Goal: Task Accomplishment & Management: Manage account settings

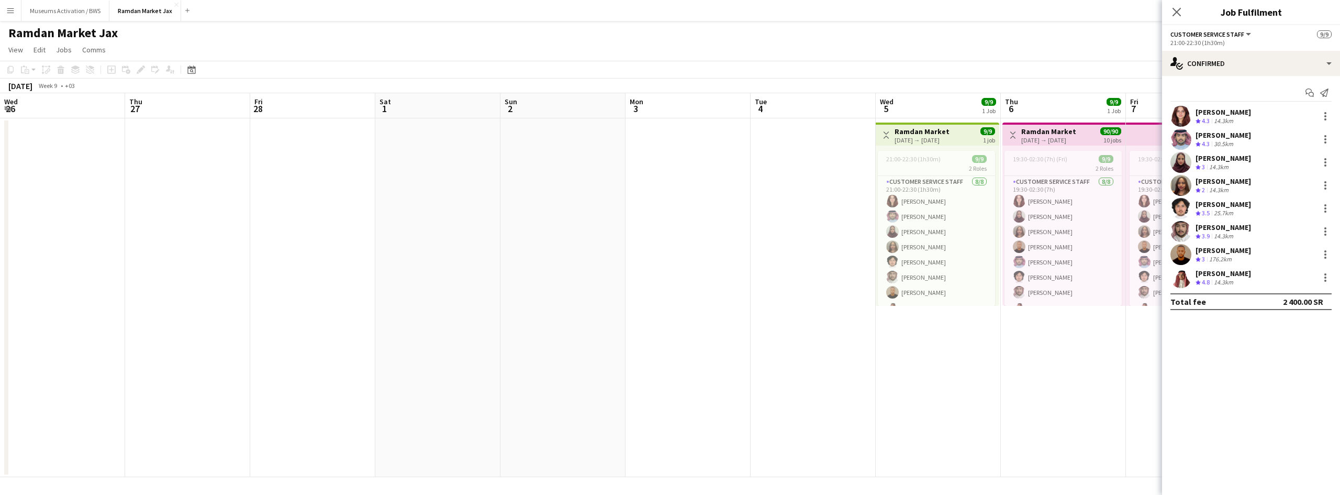
scroll to position [0, 362]
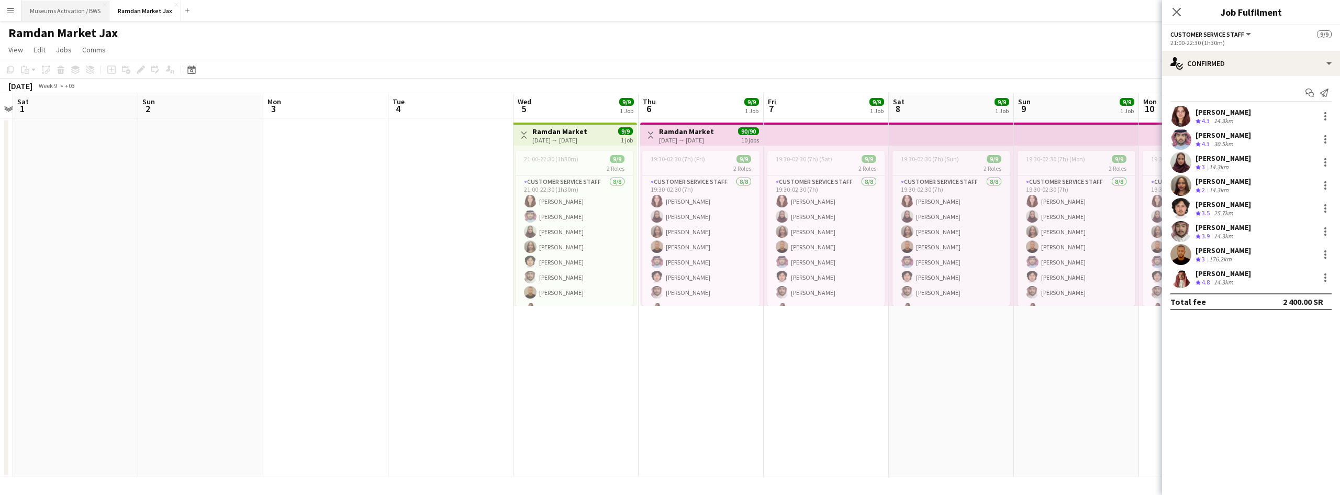
click at [83, 13] on button "Museums Activation / BWS Close" at bounding box center [65, 11] width 88 height 20
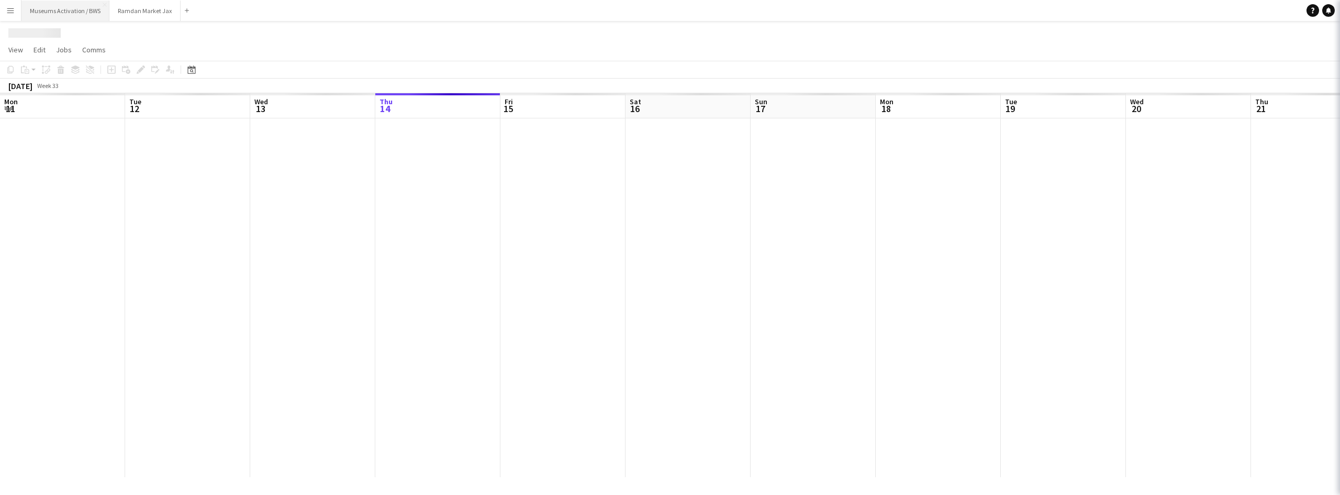
scroll to position [0, 250]
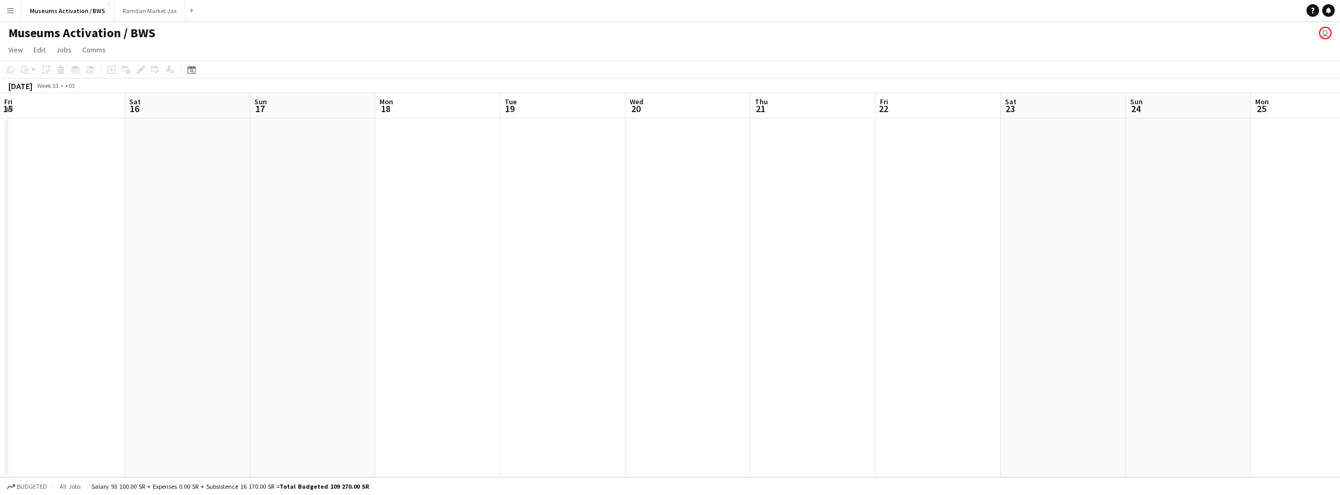
drag, startPoint x: 752, startPoint y: 220, endPoint x: 331, endPoint y: 280, distance: 424.7
click at [335, 279] on app-calendar-viewport "Wed 13 Thu 14 Fri 15 Sat 16 Sun 17 Mon 18 Tue 19 Wed 20 Thu 21 Fri 22 Sat 23 Su…" at bounding box center [670, 285] width 1340 height 384
drag, startPoint x: 313, startPoint y: 302, endPoint x: 328, endPoint y: 293, distance: 17.1
click at [321, 296] on app-calendar-viewport "Fri 15 Sat 16 Sun 17 Mon 18 Tue 19 Wed 20 Thu 21 Fri 22 Sat 23 Sun 24 Mon 25 Tu…" at bounding box center [670, 285] width 1340 height 384
click at [305, 290] on app-calendar-viewport "Fri 15 Sat 16 Sun 17 Mon 18 Tue 19 Wed 20 Thu 21 Fri 22 Sat 23 Sun 24 Mon 25 Tu…" at bounding box center [670, 285] width 1340 height 384
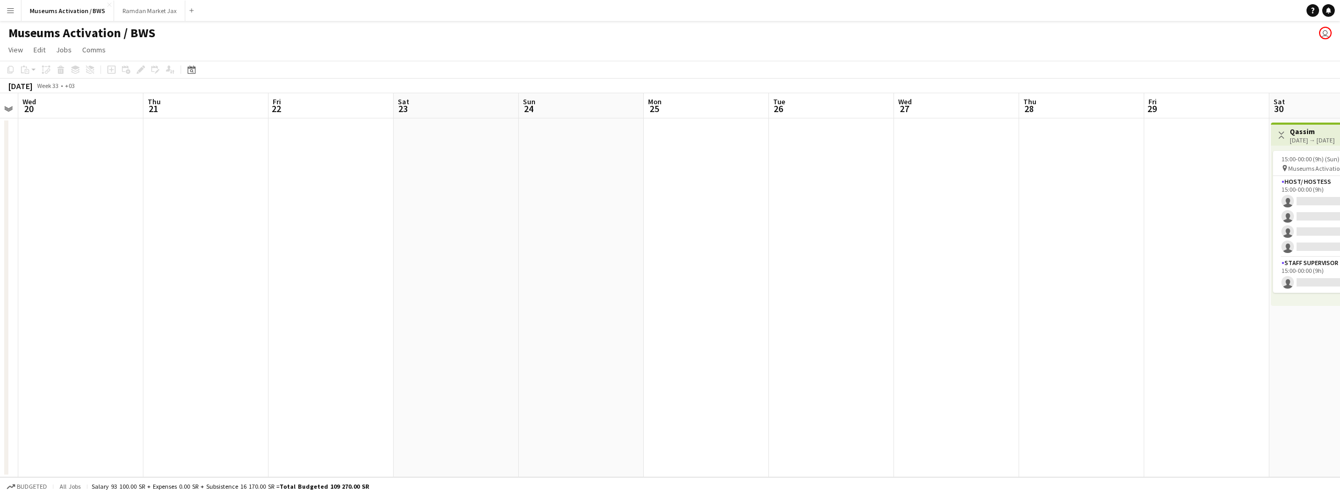
click at [321, 284] on app-calendar-viewport "Sun 17 Mon 18 Tue 19 Wed 20 Thu 21 Fri 22 Sat 23 Sun 24 Mon 25 Tue 26 Wed 27 Th…" at bounding box center [670, 285] width 1340 height 384
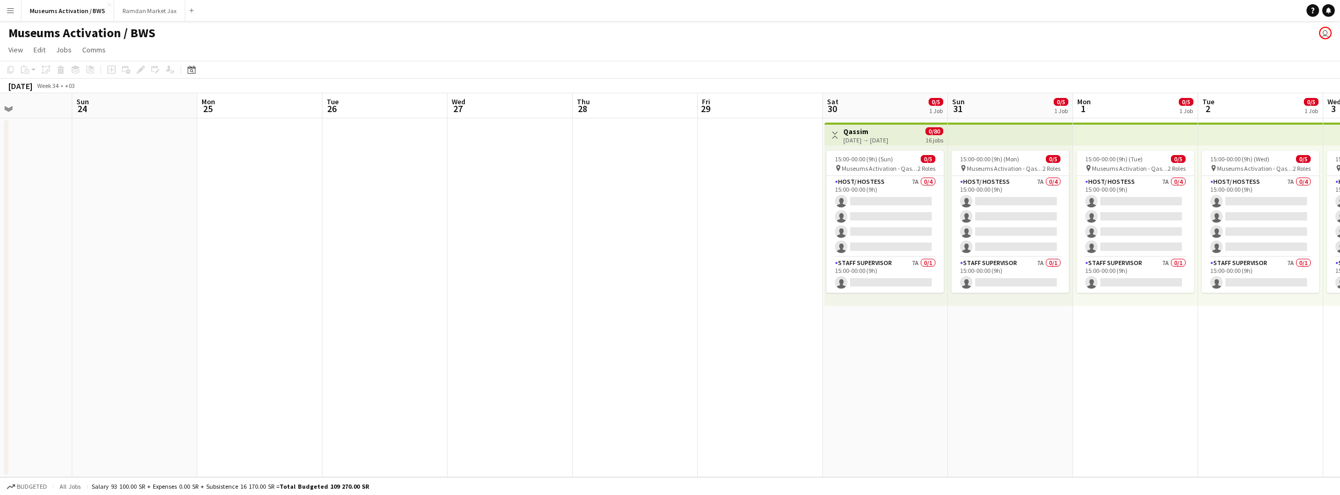
drag, startPoint x: 550, startPoint y: 232, endPoint x: 355, endPoint y: 264, distance: 197.4
click at [355, 264] on app-calendar-viewport "Wed 20 Thu 21 Fri 22 Sat 23 Sun 24 Mon 25 Tue 26 Wed 27 Thu 28 Fri 29 Sat 30 0/…" at bounding box center [670, 285] width 1340 height 384
drag, startPoint x: 439, startPoint y: 251, endPoint x: 280, endPoint y: 276, distance: 161.2
click at [282, 276] on app-calendar-viewport "Wed 20 Thu 21 Fri 22 Sat 23 Sun 24 Mon 25 Tue 26 Wed 27 Thu 28 Fri 29 Sat 30 0/…" at bounding box center [670, 285] width 1340 height 384
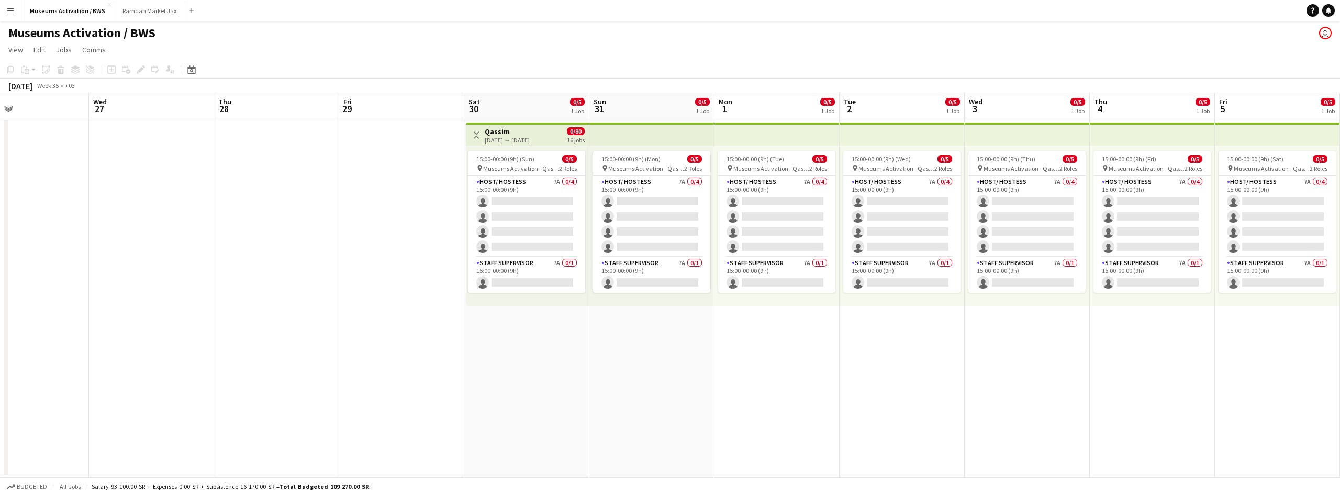
drag, startPoint x: 246, startPoint y: 293, endPoint x: 245, endPoint y: 299, distance: 6.4
click at [233, 297] on app-calendar-viewport "Sat 23 Sun 24 Mon 25 Tue 26 Wed 27 Thu 28 Fri 29 Sat 30 0/5 1 Job Sun 31 0/5 1 …" at bounding box center [670, 285] width 1340 height 384
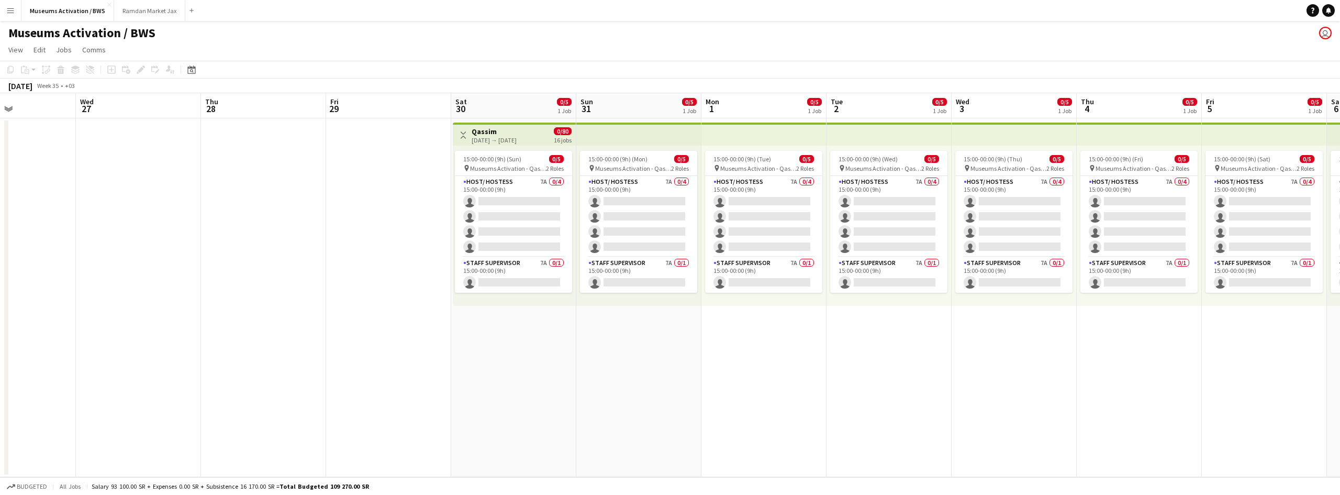
drag, startPoint x: 194, startPoint y: 296, endPoint x: 135, endPoint y: 306, distance: 60.5
click at [133, 306] on app-calendar-viewport "Sat 23 Sun 24 Mon 25 Tue 26 Wed 27 Thu 28 Fri 29 Sat 30 0/5 1 Job Sun 31 0/5 1 …" at bounding box center [670, 285] width 1340 height 384
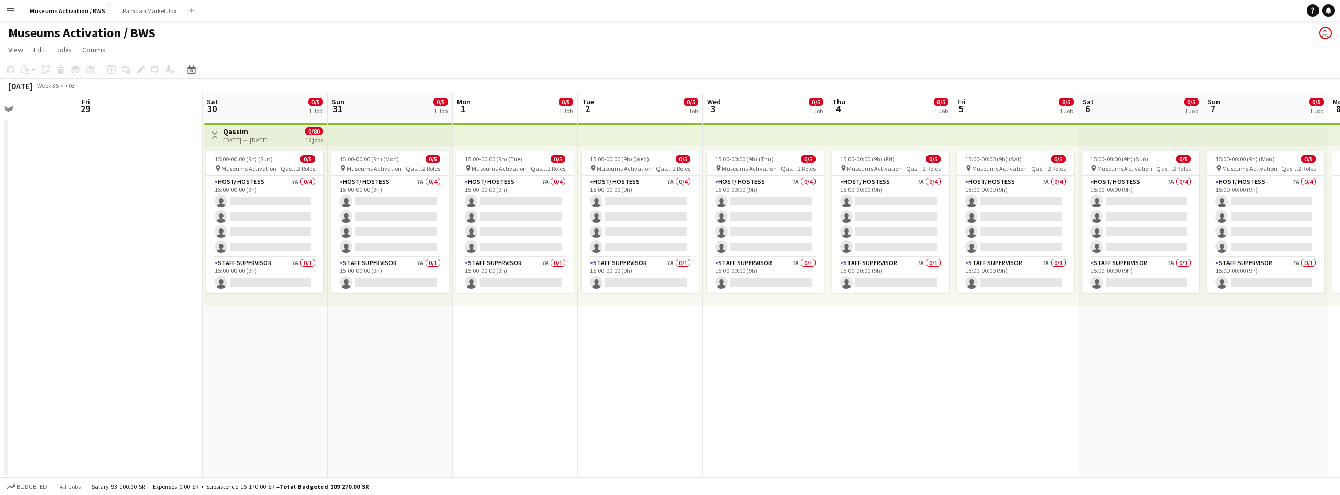
click at [192, 328] on app-calendar-viewport "Tue 26 Wed 27 Thu 28 Fri 29 Sat 30 0/5 1 Job Sun 31 0/5 1 Job Mon 1 0/5 1 Job T…" at bounding box center [670, 285] width 1340 height 384
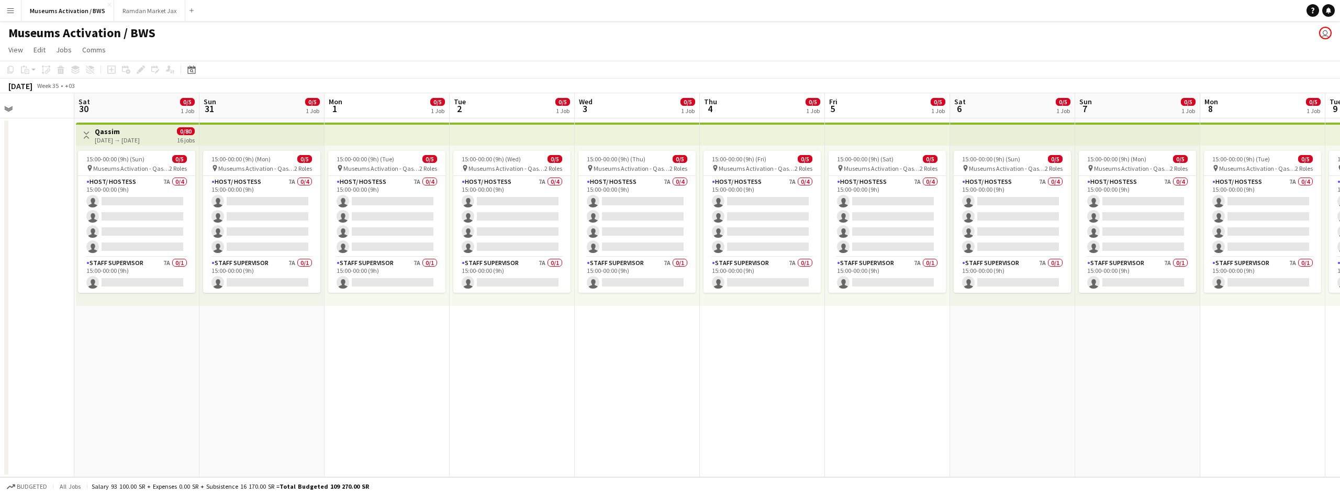
drag, startPoint x: 205, startPoint y: 346, endPoint x: 263, endPoint y: 340, distance: 57.9
click at [266, 340] on app-calendar-viewport "Wed 27 Thu 28 Fri 29 Sat 30 0/5 1 Job Sun 31 0/5 1 Job Mon 1 0/5 1 Job Tue 2 0/…" at bounding box center [670, 285] width 1340 height 384
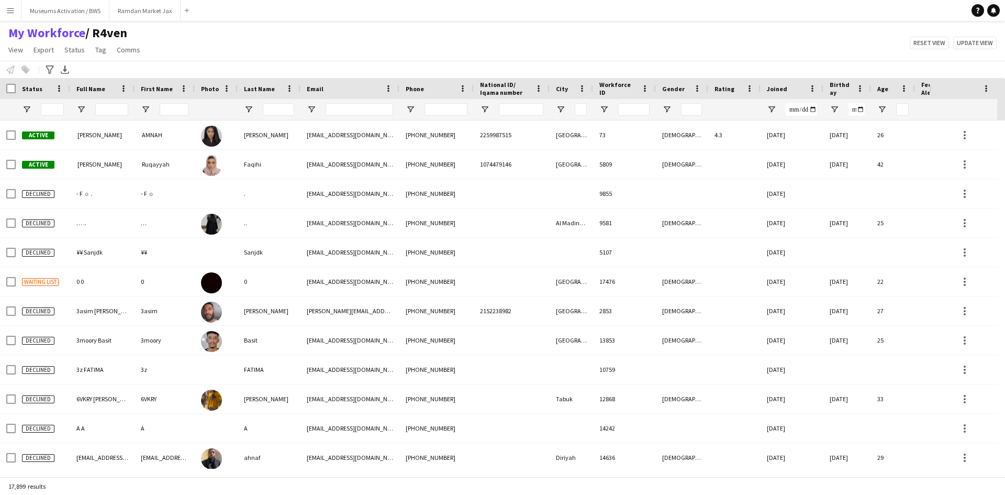
click at [180, 38] on div "My Workforce / R4ven View Views Default view R4ven New view Update view Delete …" at bounding box center [502, 43] width 1005 height 36
click at [197, 38] on div "My Workforce / R4ven View Views Default view R4ven New view Update view Delete …" at bounding box center [502, 43] width 1005 height 36
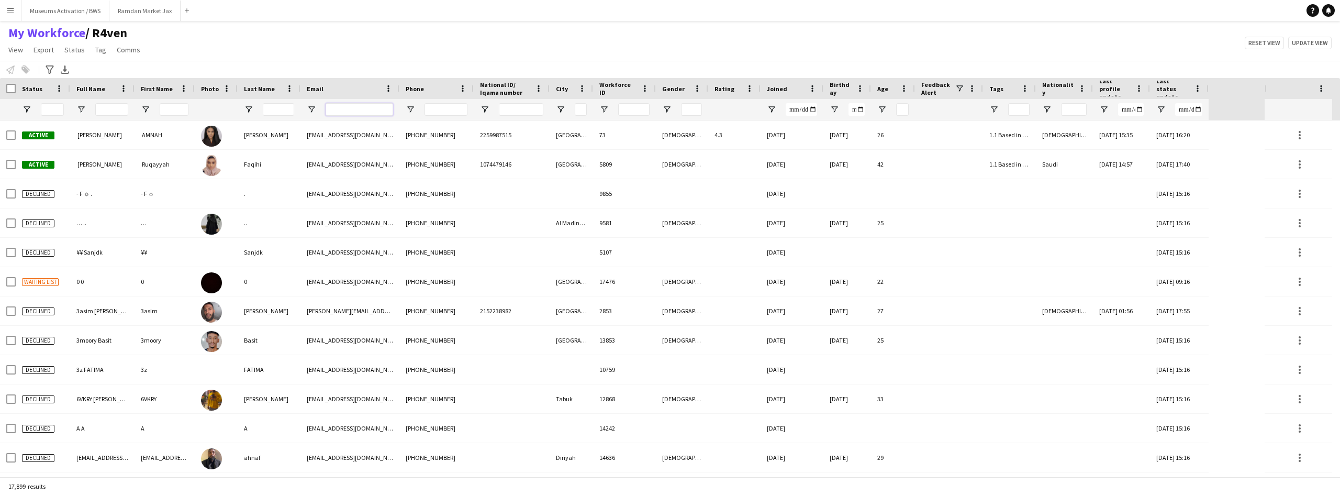
click at [343, 104] on input "Email Filter Input" at bounding box center [360, 109] width 68 height 13
paste input "**********"
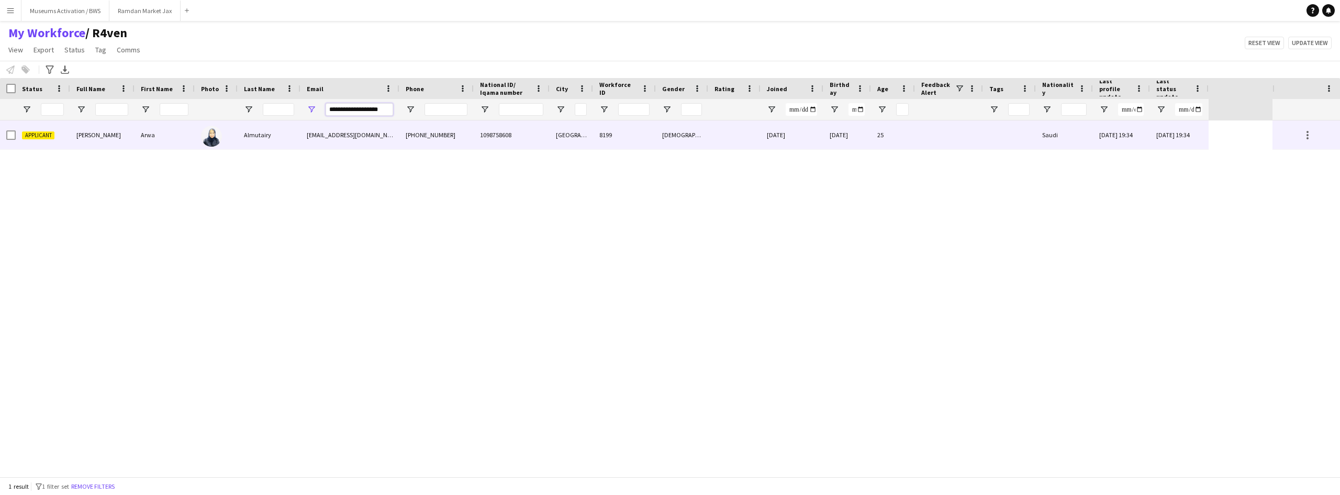
type input "**********"
click at [339, 133] on div "arwya3322@gmail.com" at bounding box center [349, 134] width 99 height 29
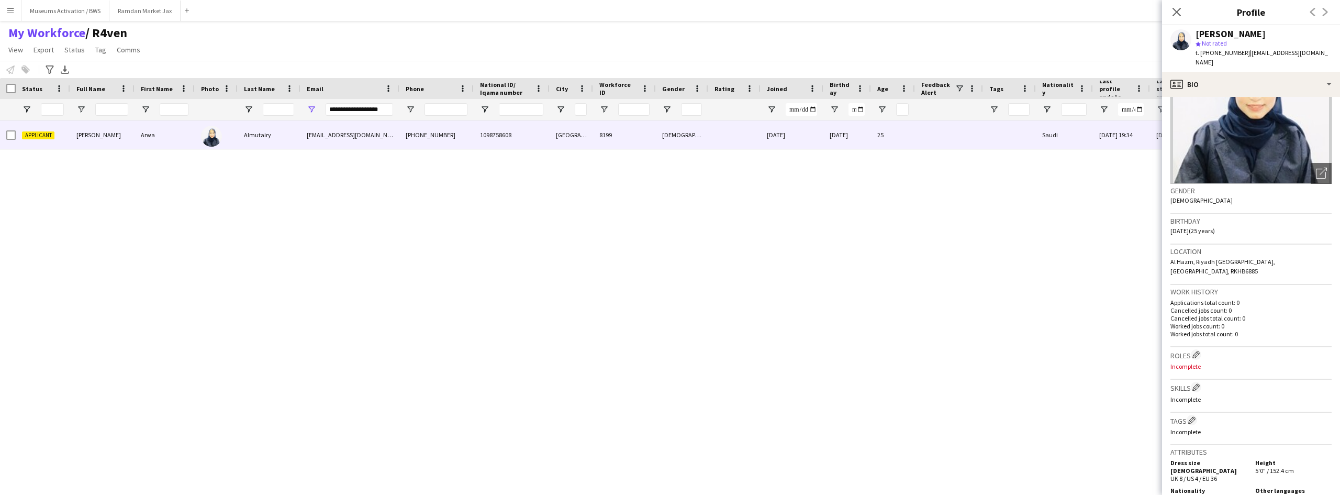
scroll to position [157, 0]
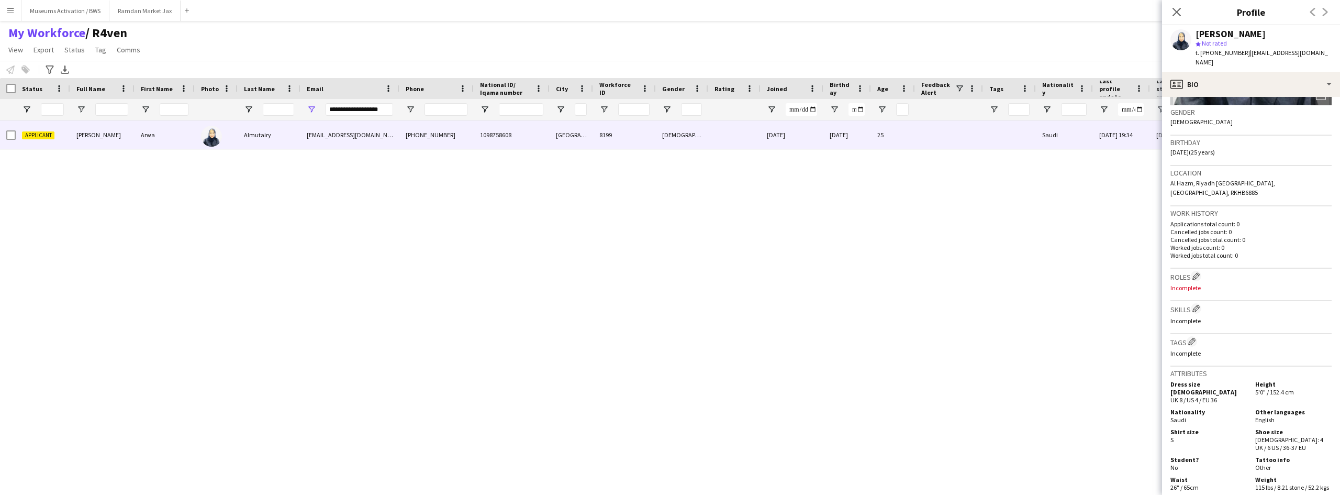
click at [1198, 251] on p "Worked jobs total count: 0" at bounding box center [1251, 255] width 161 height 8
drag, startPoint x: 1198, startPoint y: 233, endPoint x: 1200, endPoint y: 209, distance: 24.1
click at [1200, 220] on div "Applications total count: 0 Cancelled jobs count: 0 Cancelled jobs total count:…" at bounding box center [1251, 239] width 161 height 39
click at [1200, 220] on p "Applications total count: 0" at bounding box center [1251, 224] width 161 height 8
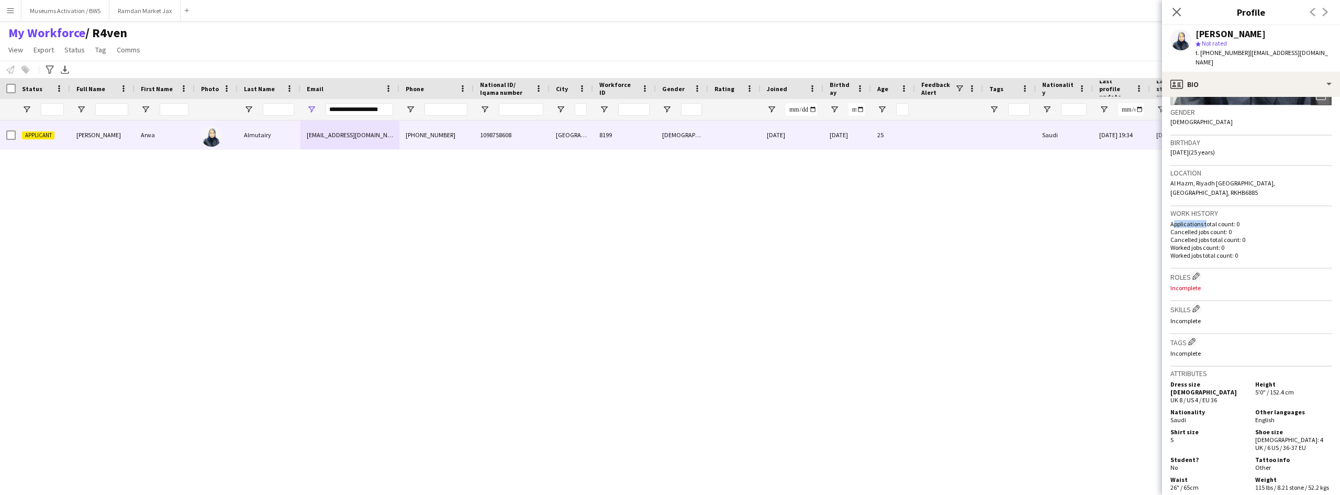
click at [1200, 220] on p "Applications total count: 0" at bounding box center [1251, 224] width 161 height 8
drag, startPoint x: 1200, startPoint y: 203, endPoint x: 1206, endPoint y: 233, distance: 30.3
click at [1206, 233] on div "Applications total count: 0 Cancelled jobs count: 0 Cancelled jobs total count:…" at bounding box center [1251, 239] width 161 height 39
click at [1206, 251] on p "Worked jobs total count: 0" at bounding box center [1251, 255] width 161 height 8
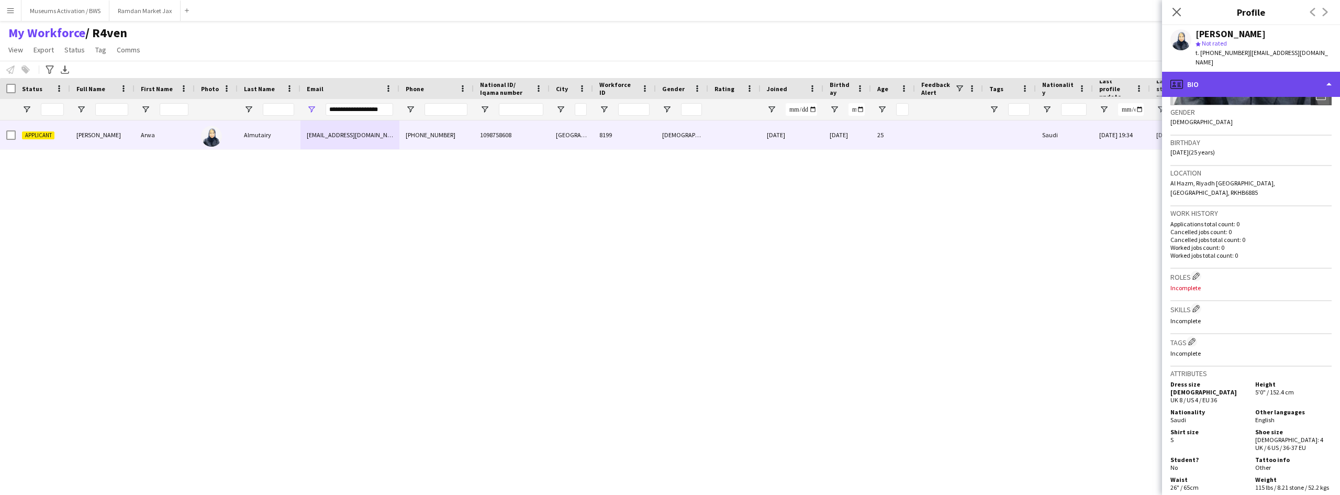
click at [1228, 72] on div "profile Bio" at bounding box center [1251, 84] width 178 height 25
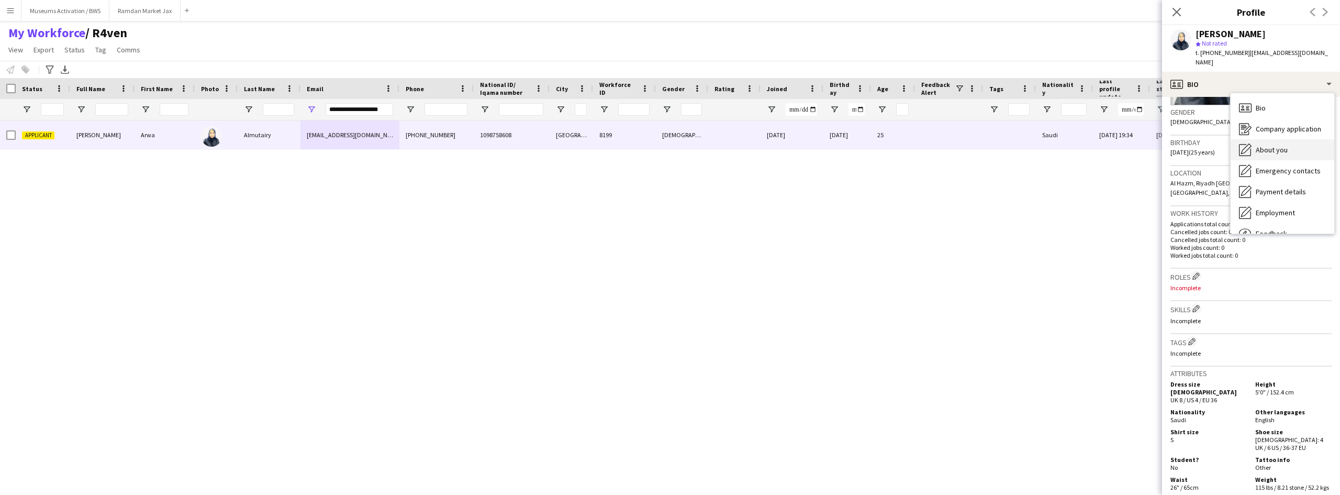
click at [1266, 145] on span "About you" at bounding box center [1272, 149] width 32 height 9
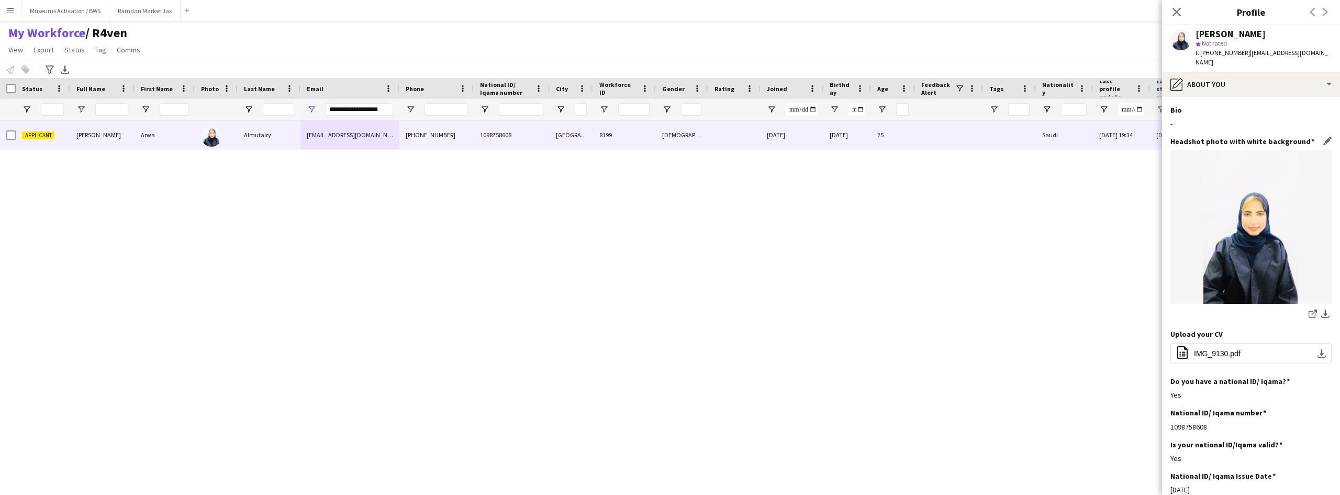
click at [1268, 137] on h3 "Headshot photo with white background" at bounding box center [1243, 141] width 144 height 9
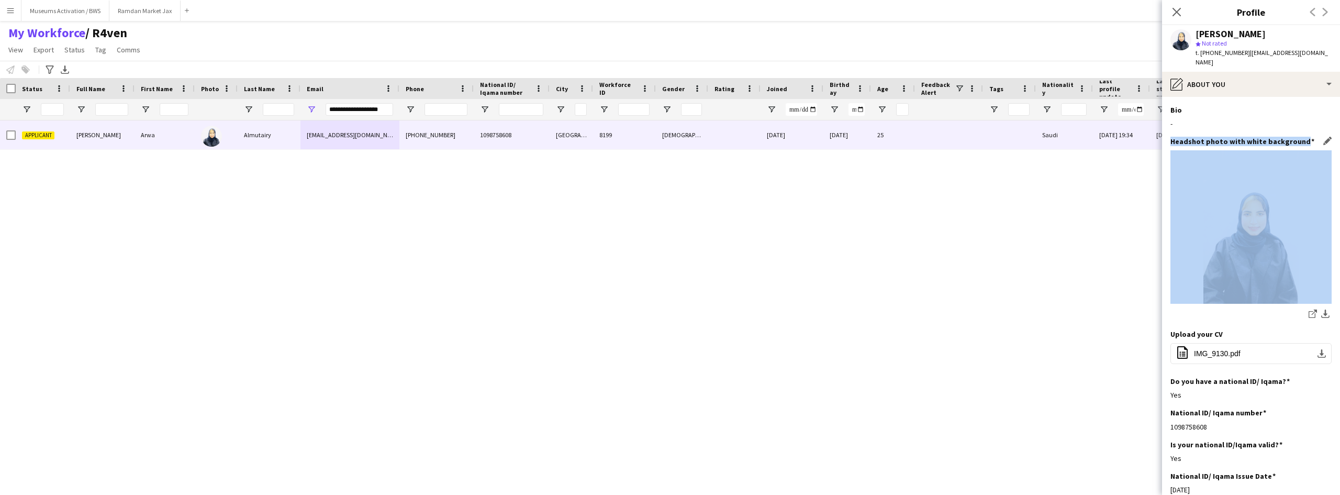
click at [1268, 137] on h3 "Headshot photo with white background" at bounding box center [1243, 141] width 144 height 9
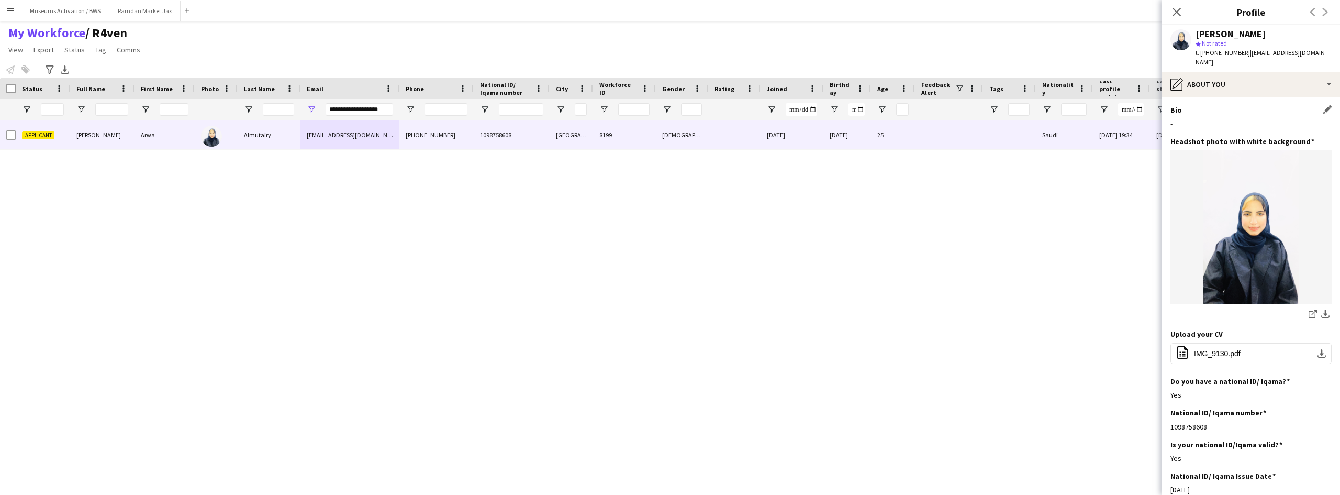
click at [1269, 106] on div "Bio Edit this field -" at bounding box center [1251, 120] width 161 height 31
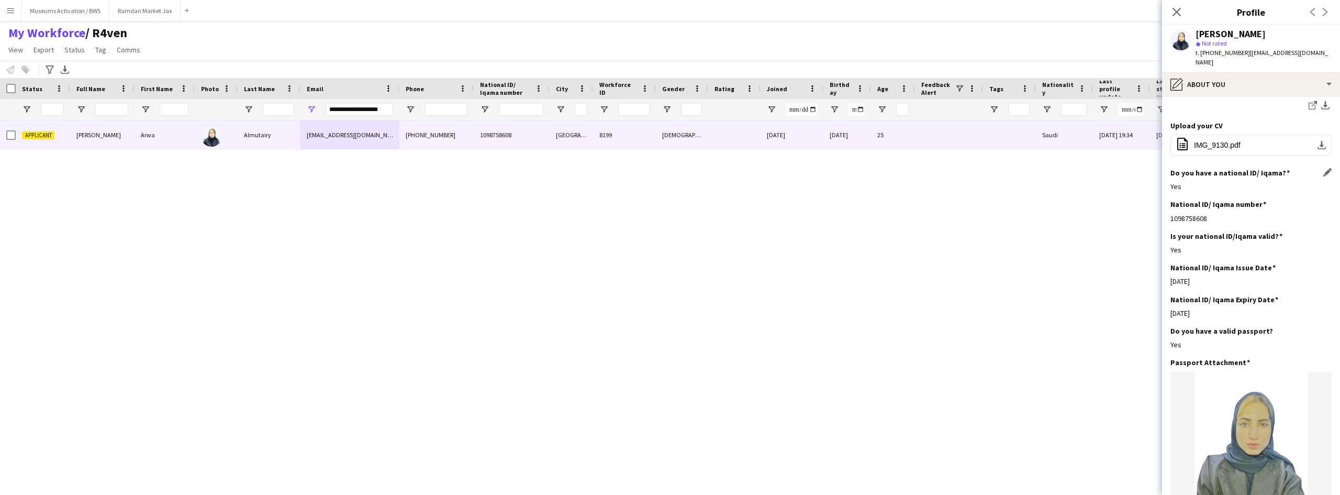
scroll to position [209, 0]
click at [1251, 133] on button "office-file-sheet IMG_9130.pdf download-bottom" at bounding box center [1251, 143] width 161 height 21
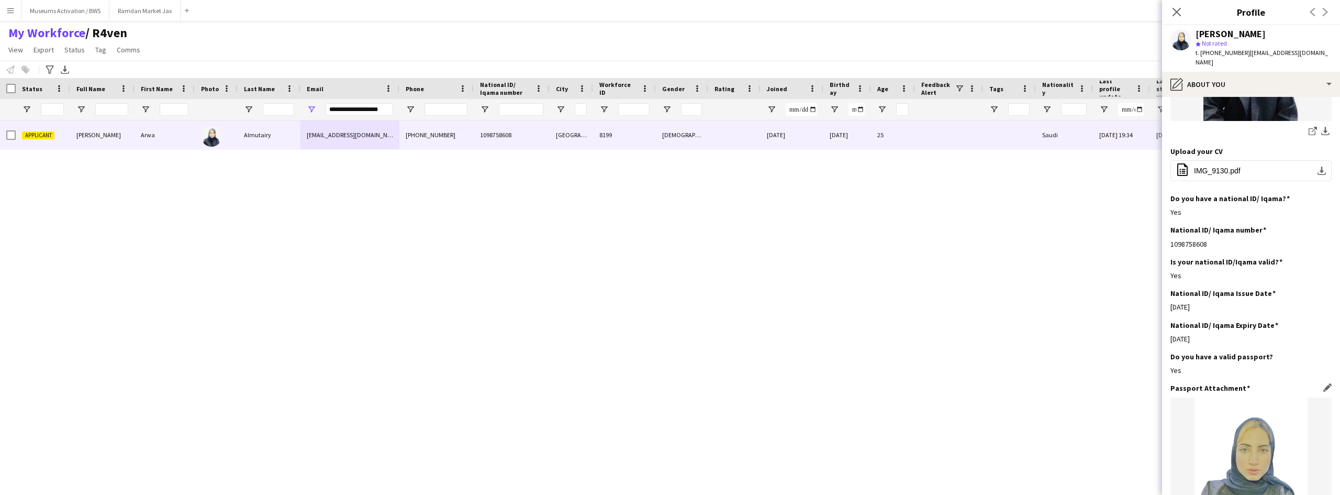
scroll to position [0, 0]
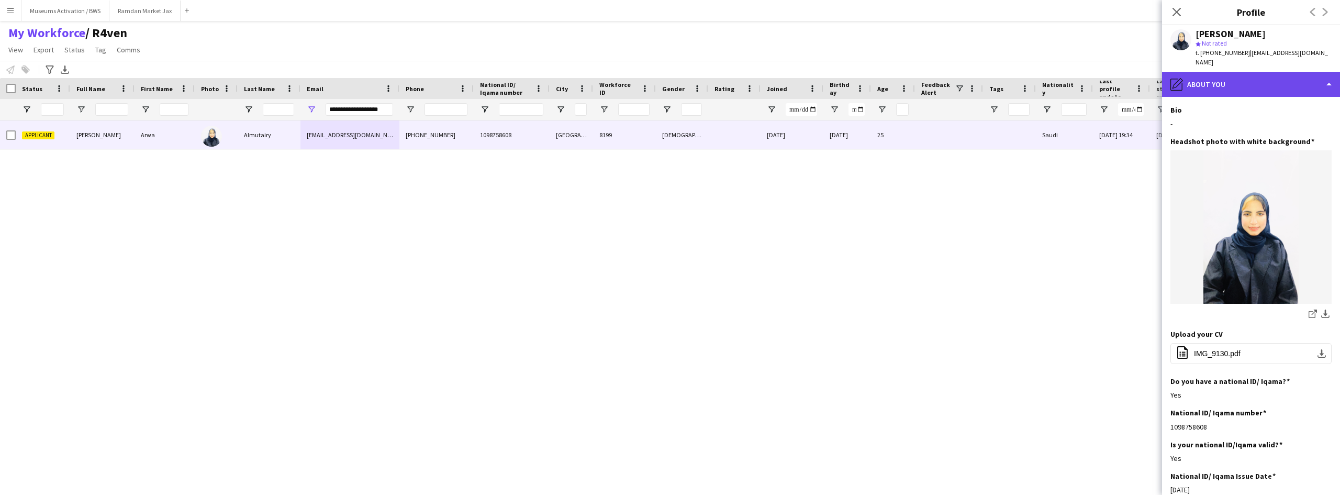
click at [1210, 82] on div "pencil4 About you" at bounding box center [1251, 84] width 178 height 25
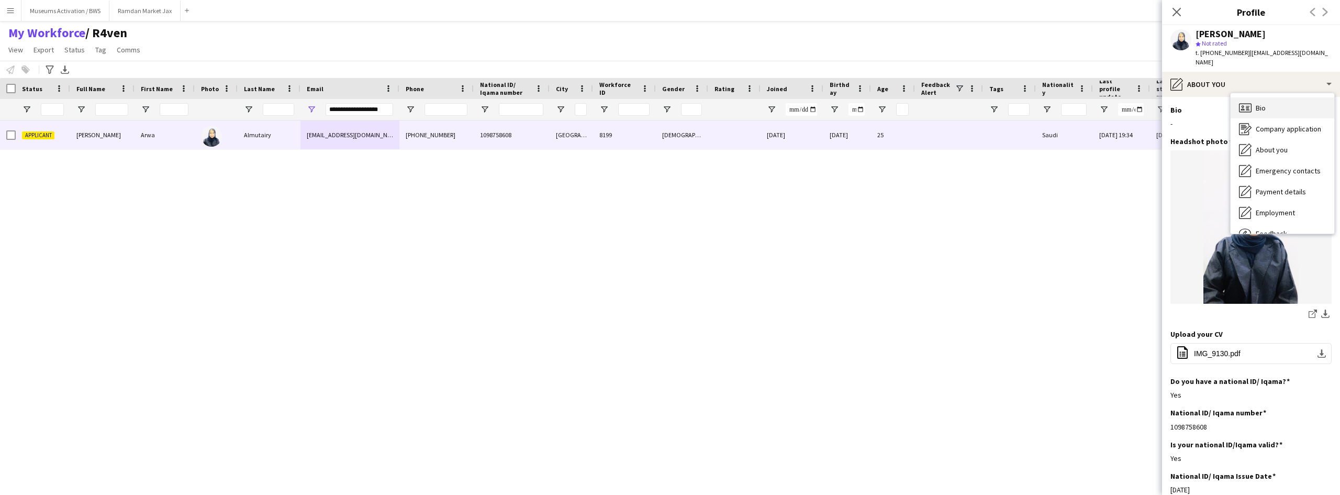
click at [1252, 97] on div "Bio Bio" at bounding box center [1283, 107] width 104 height 21
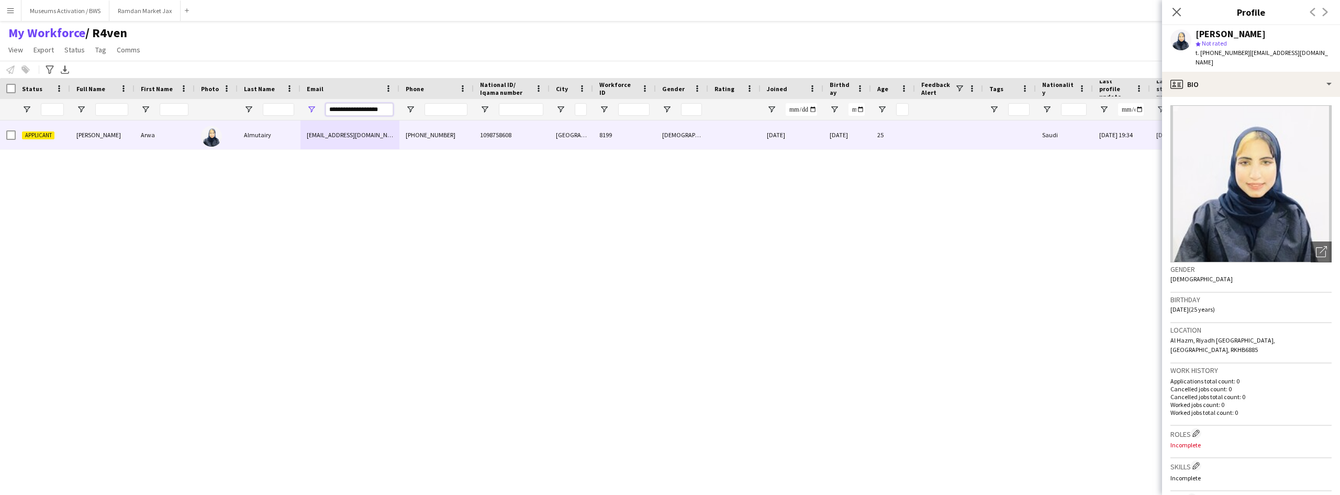
click at [362, 105] on input "**********" at bounding box center [360, 109] width 68 height 13
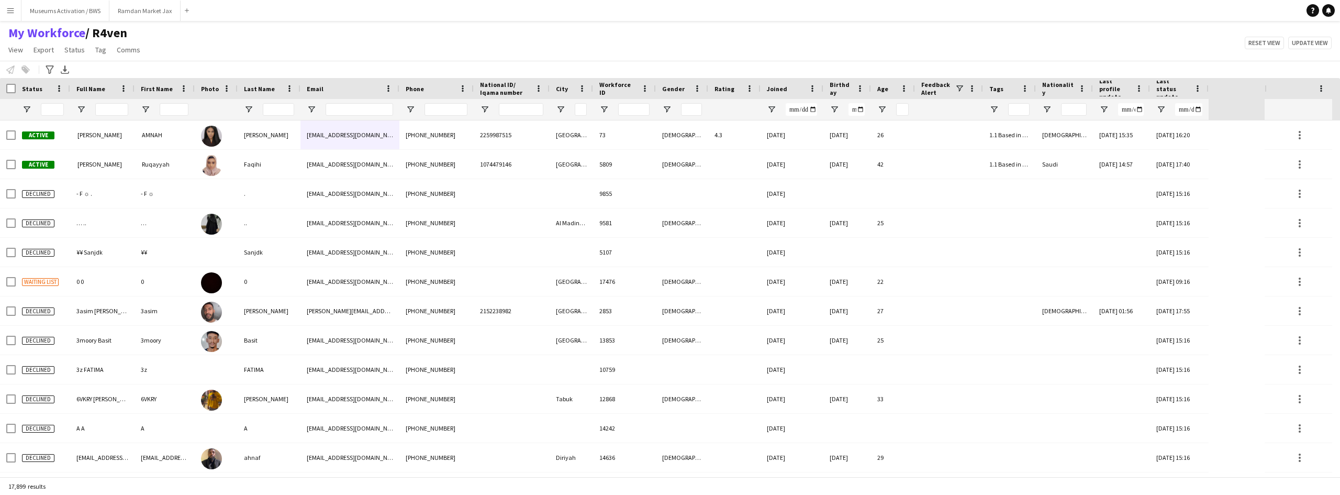
click at [313, 46] on div "My Workforce / R4ven View Views Default view R4ven New view Update view Delete …" at bounding box center [670, 43] width 1340 height 36
click at [994, 106] on span "Open Filter Menu" at bounding box center [993, 109] width 9 height 9
type input "***"
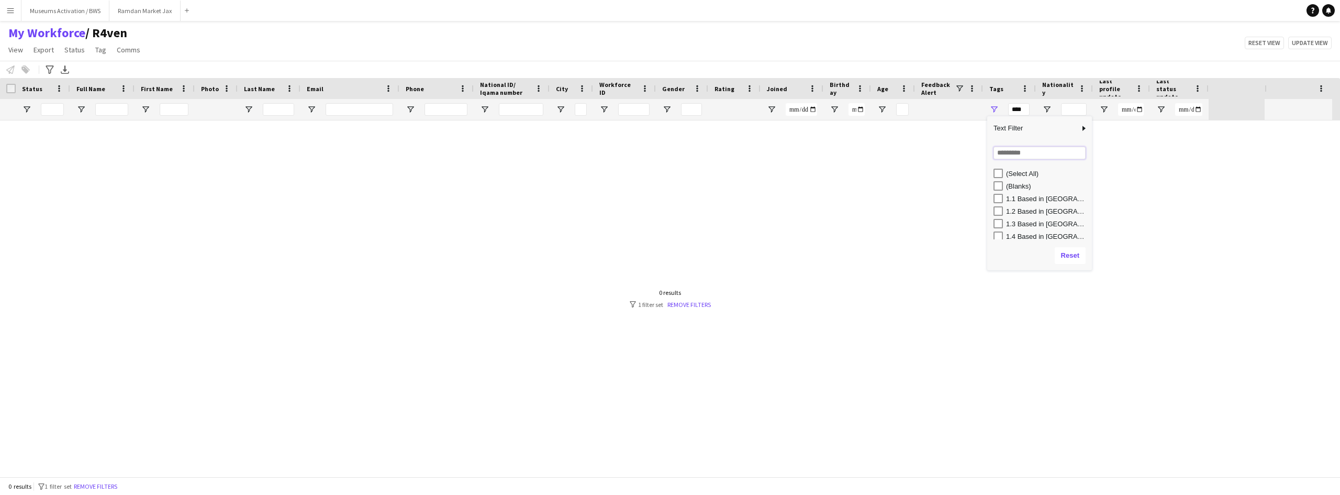
click at [998, 156] on input "Search filter values" at bounding box center [1040, 153] width 92 height 13
type input "***"
type input "**********"
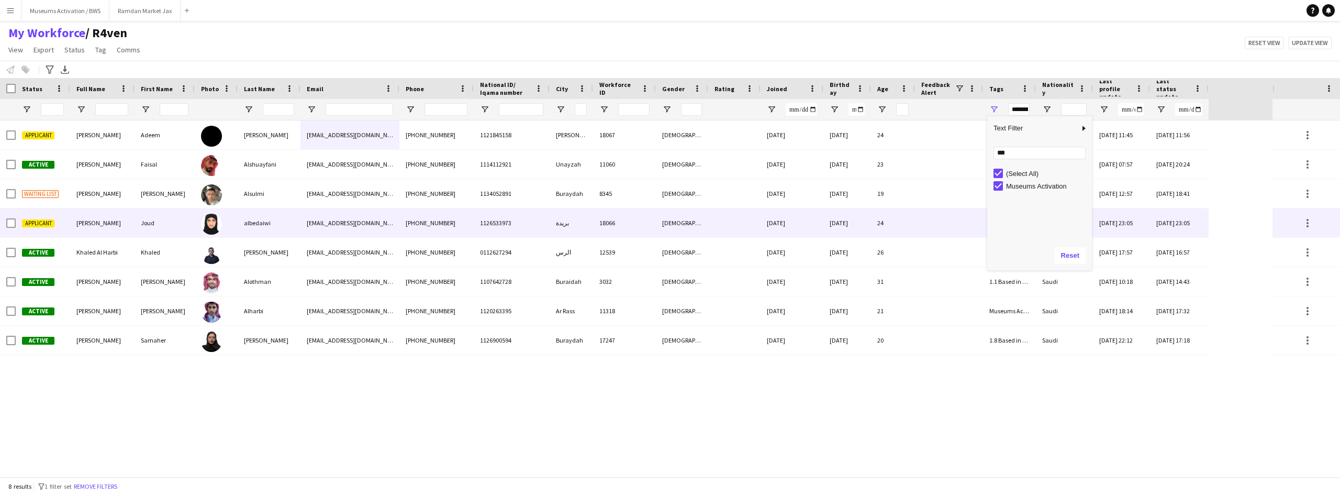
click at [187, 215] on div "Joud" at bounding box center [165, 222] width 60 height 29
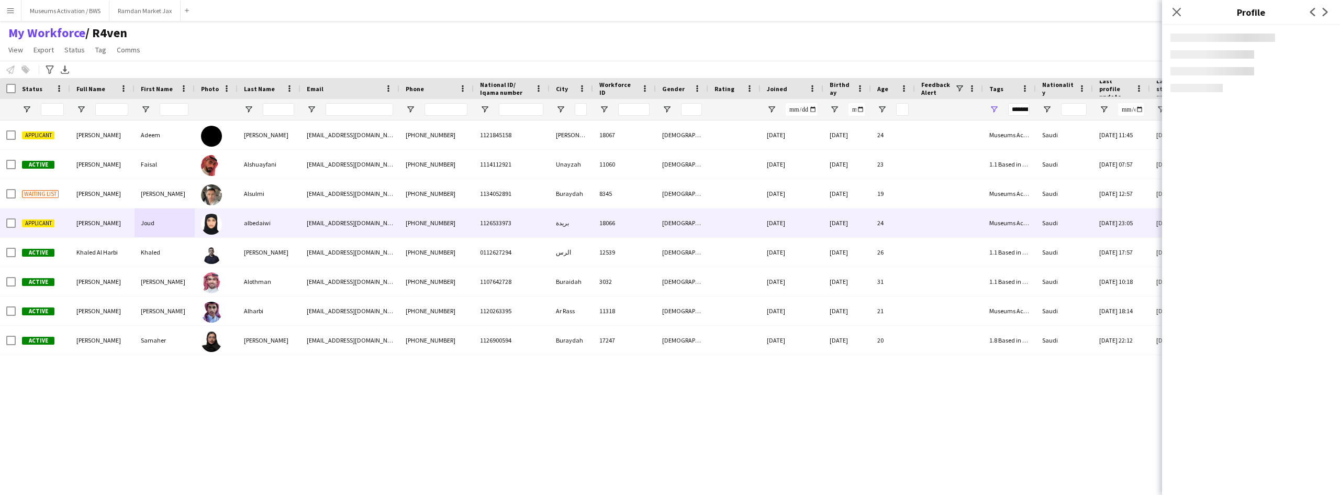
click at [250, 59] on div "My Workforce / R4ven View Views Default view R4ven New view Update view Delete …" at bounding box center [670, 43] width 1340 height 36
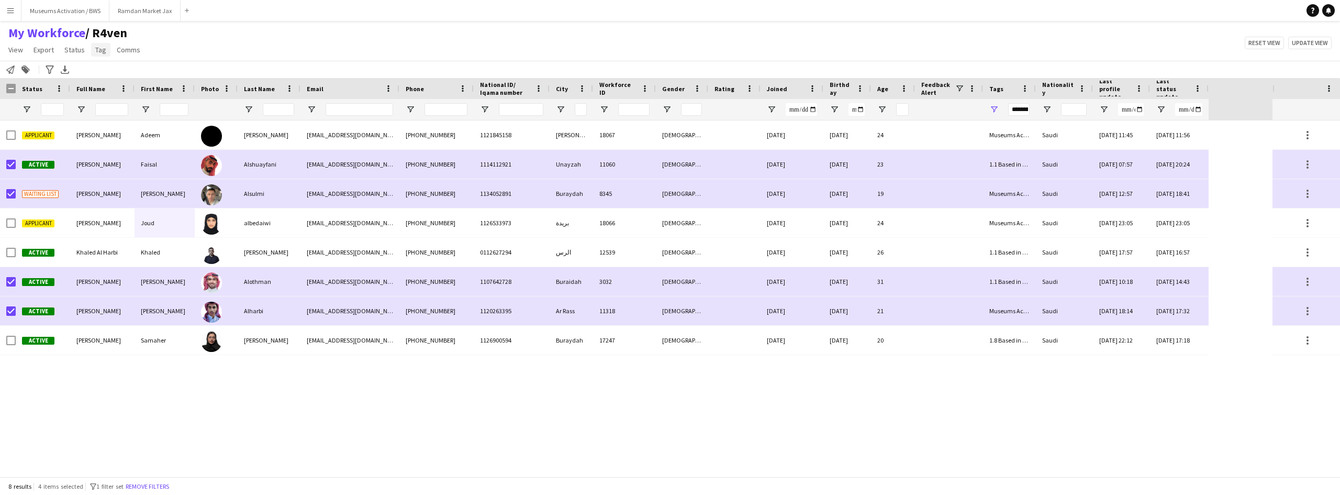
click at [102, 53] on span "Tag" at bounding box center [100, 49] width 11 height 9
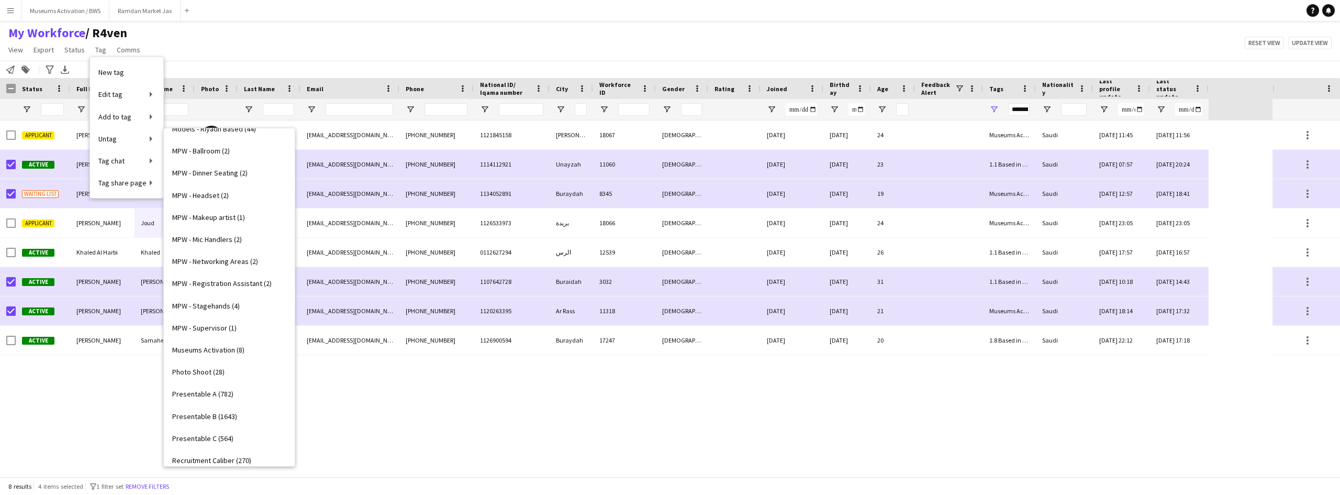
scroll to position [455, 0]
click at [208, 372] on span "Museums Activation (8)" at bounding box center [208, 372] width 72 height 9
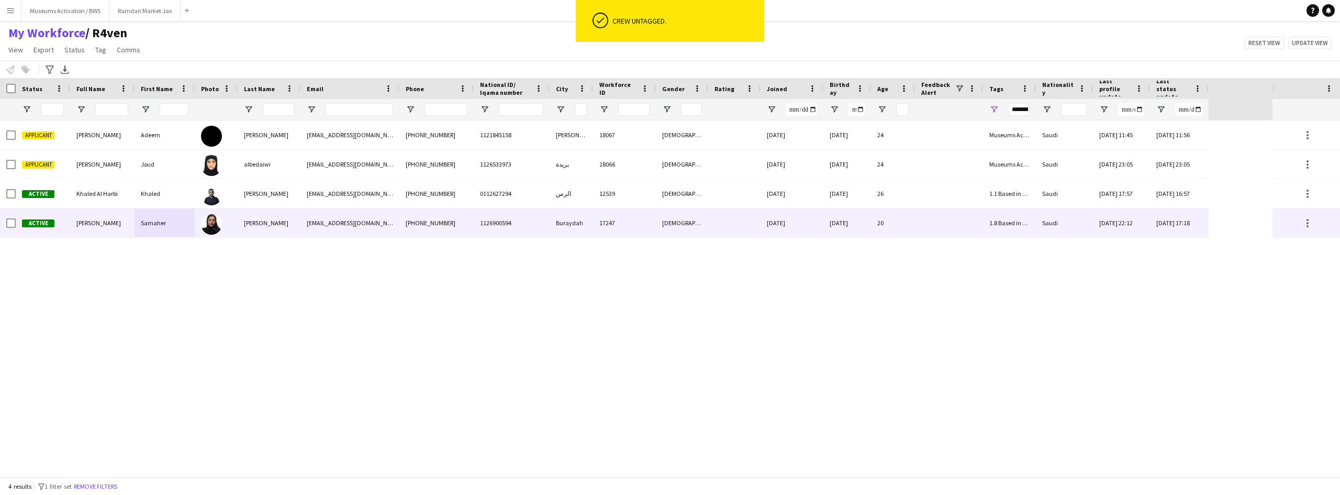
click at [243, 229] on div "Majdi" at bounding box center [269, 222] width 63 height 29
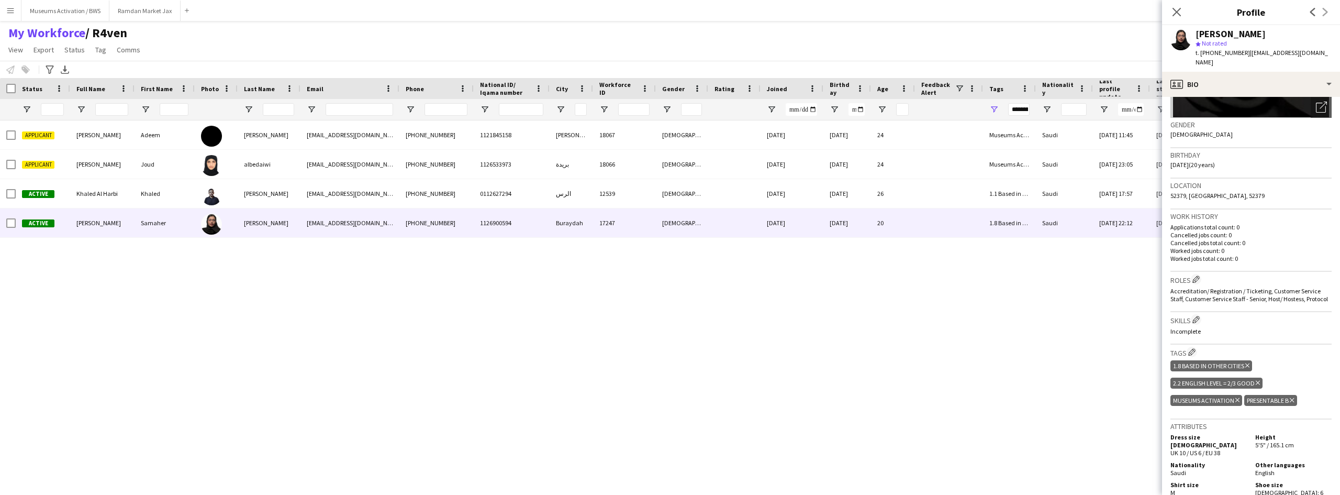
scroll to position [157, 0]
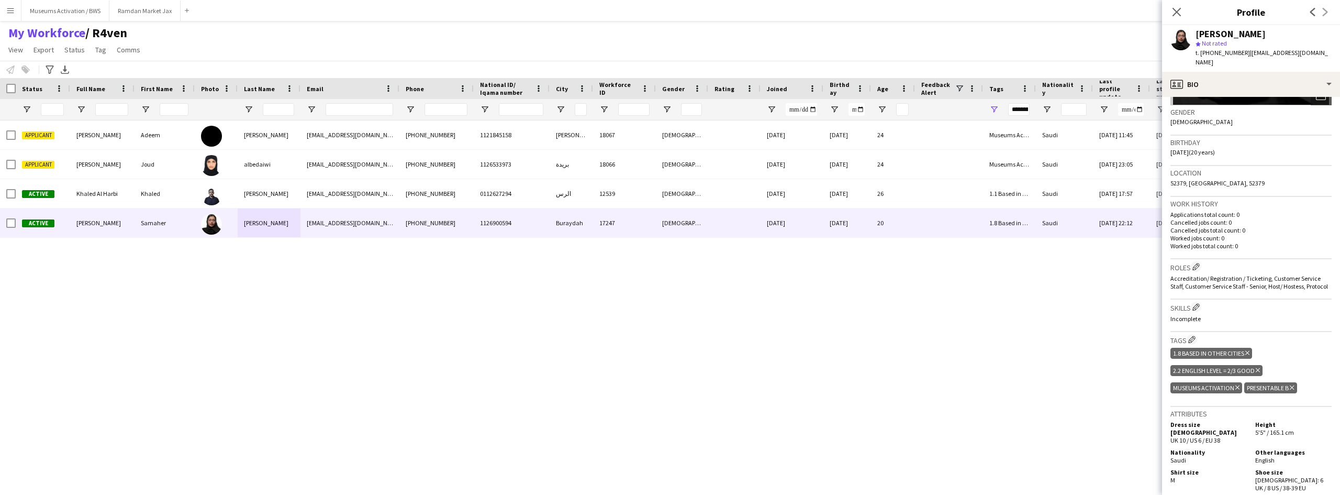
click at [760, 465] on div "Applicant Adeem Hamad alburaidi Adeem Hamad alburaidi adeemhamad77@gmail.com +9…" at bounding box center [636, 298] width 1273 height 356
click at [1172, 8] on icon "Close pop-in" at bounding box center [1177, 12] width 10 height 10
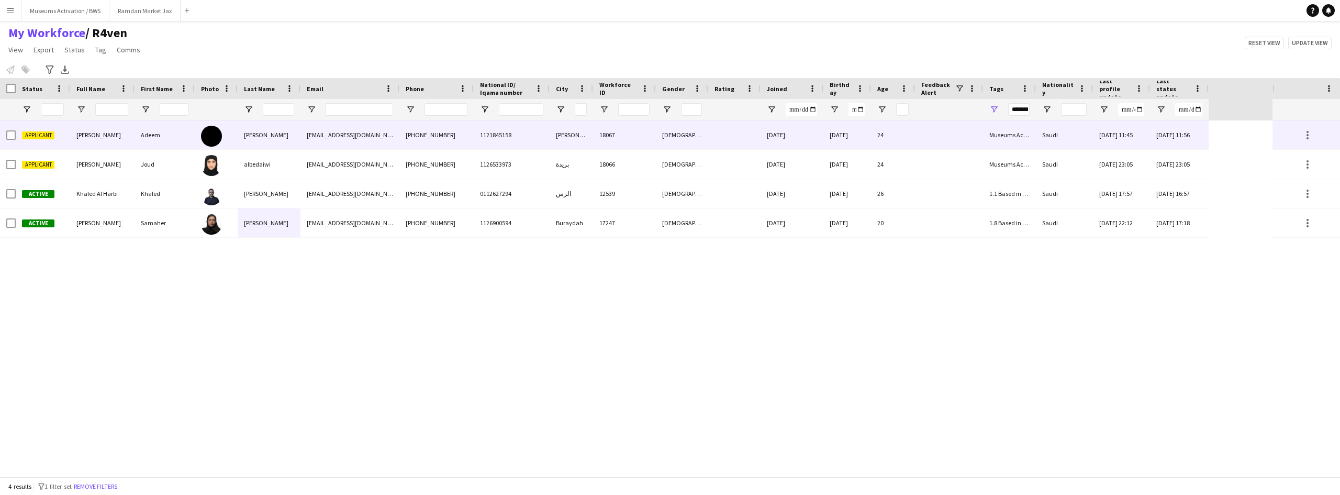
click at [236, 131] on div at bounding box center [216, 134] width 43 height 29
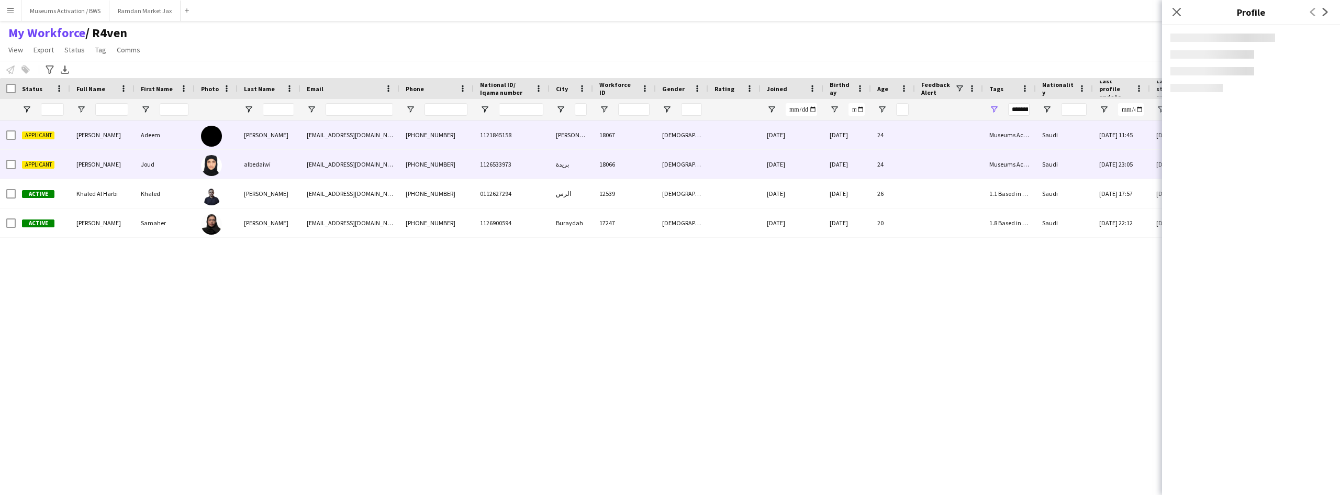
click at [235, 160] on div at bounding box center [216, 164] width 43 height 29
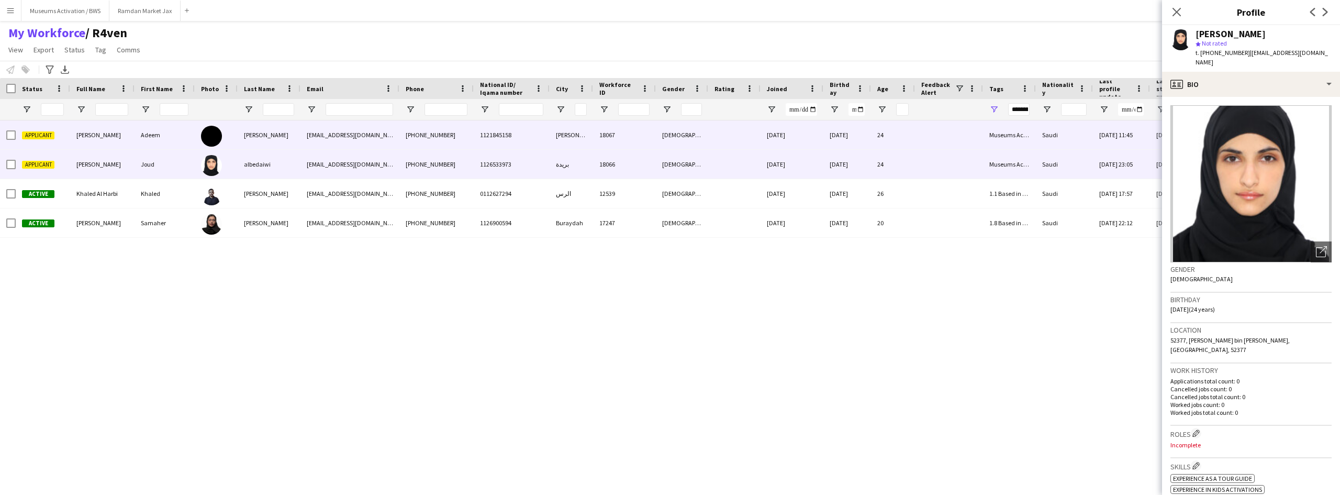
click at [140, 148] on div "Adeem" at bounding box center [165, 134] width 60 height 29
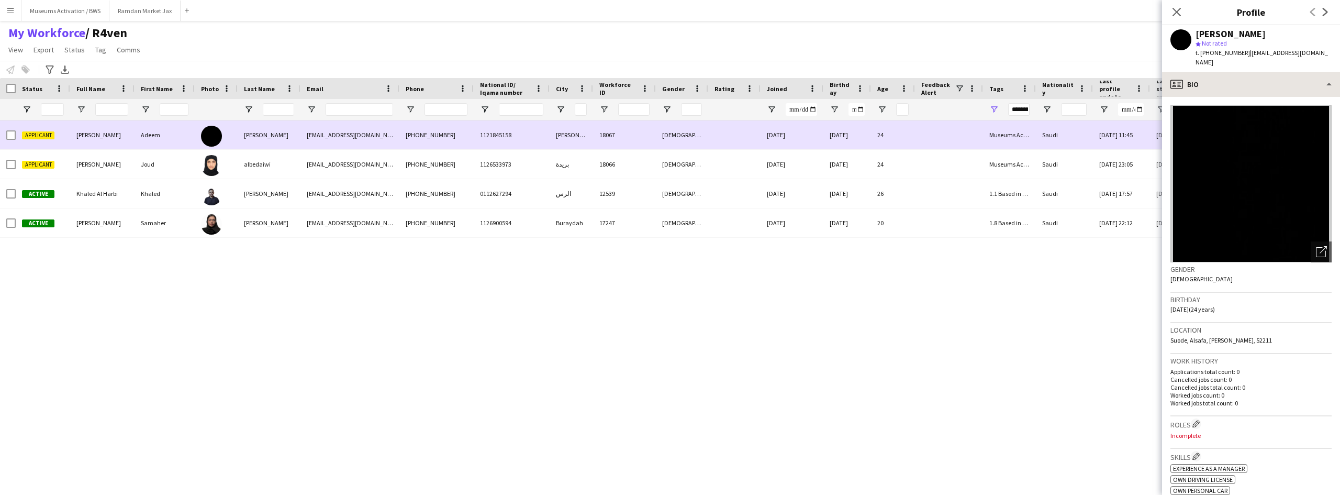
drag, startPoint x: 246, startPoint y: 146, endPoint x: 1283, endPoint y: 77, distance: 1039.4
click at [317, 147] on div "Applicant Adeem Hamad alburaidi Adeem Hamad alburaidi adeemhamad77@gmail.com +9…" at bounding box center [604, 134] width 1209 height 29
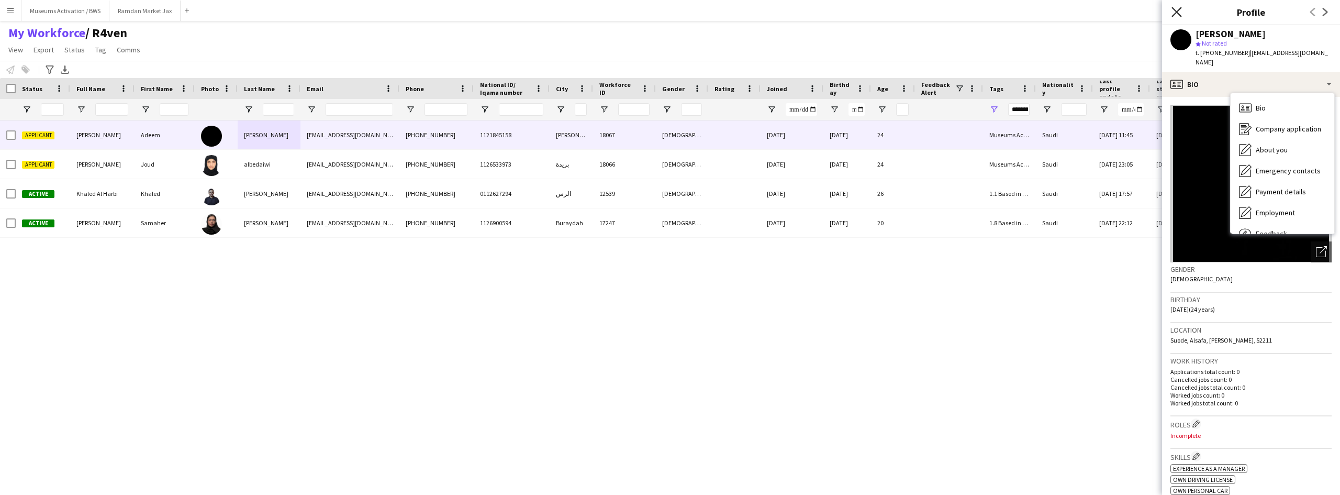
click at [1172, 12] on icon "Close pop-in" at bounding box center [1177, 12] width 10 height 10
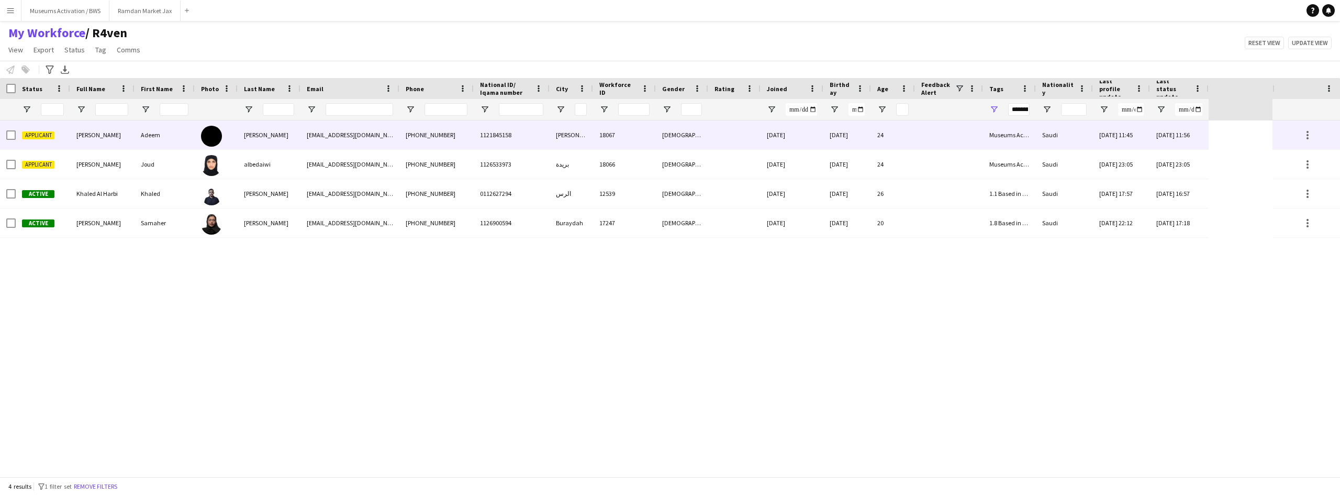
click at [246, 140] on div "Hamad alburaidi" at bounding box center [269, 134] width 63 height 29
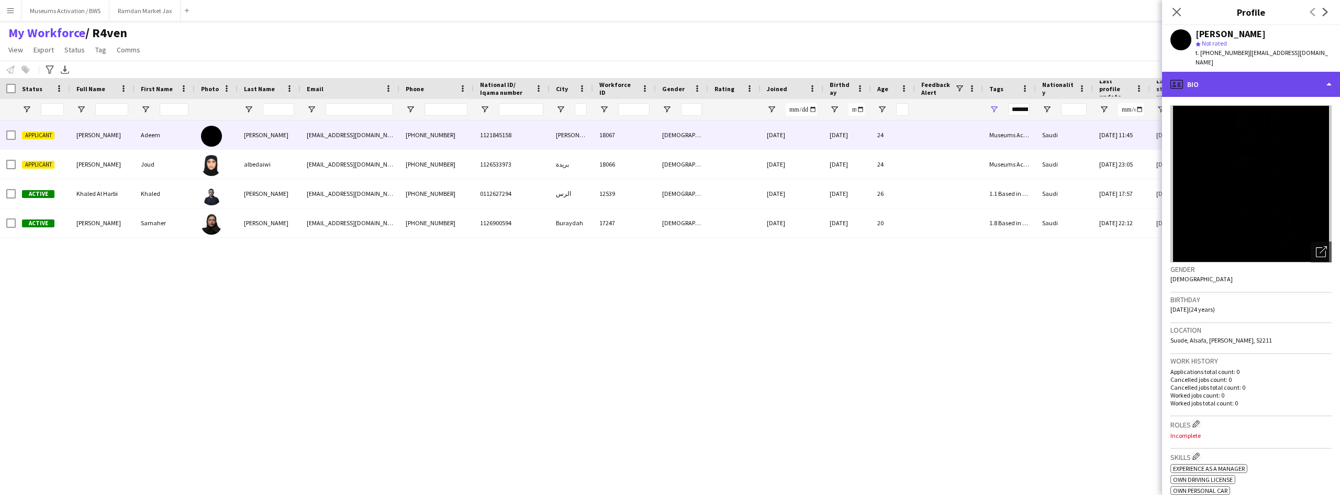
click at [1233, 72] on div "profile Bio" at bounding box center [1251, 84] width 178 height 25
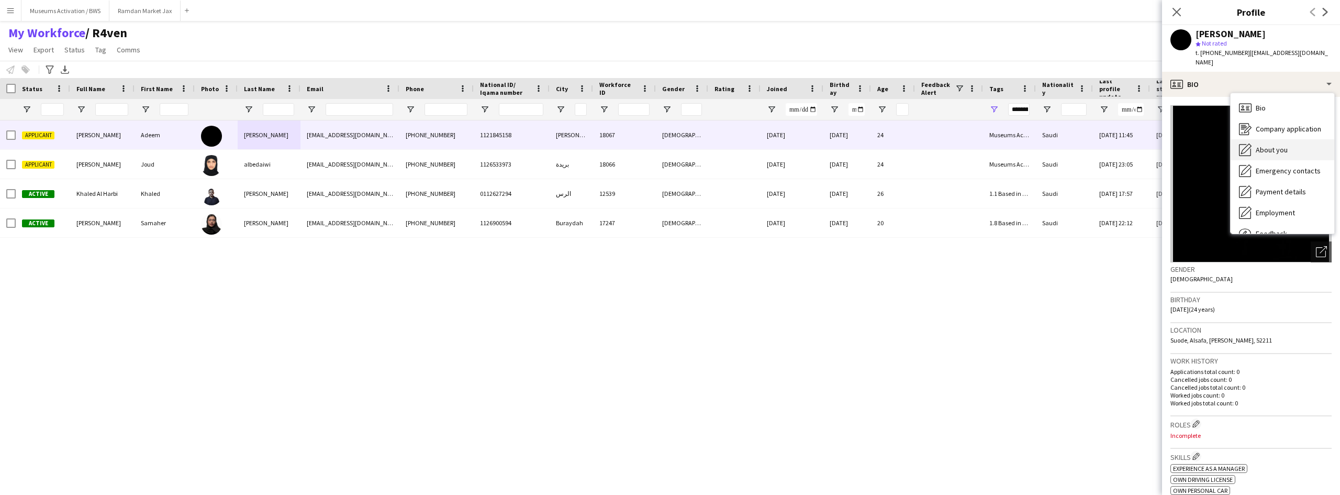
click at [1266, 145] on span "About you" at bounding box center [1272, 149] width 32 height 9
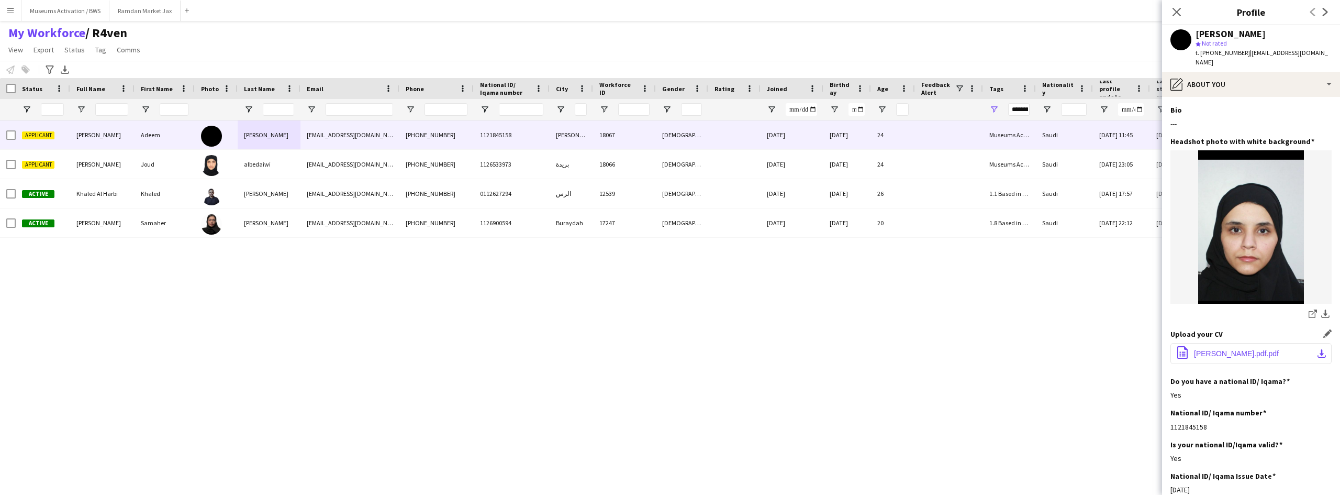
click at [1219, 349] on span "‎⁨أديم حمد البريدي.pdf⁩.pdf" at bounding box center [1236, 353] width 85 height 8
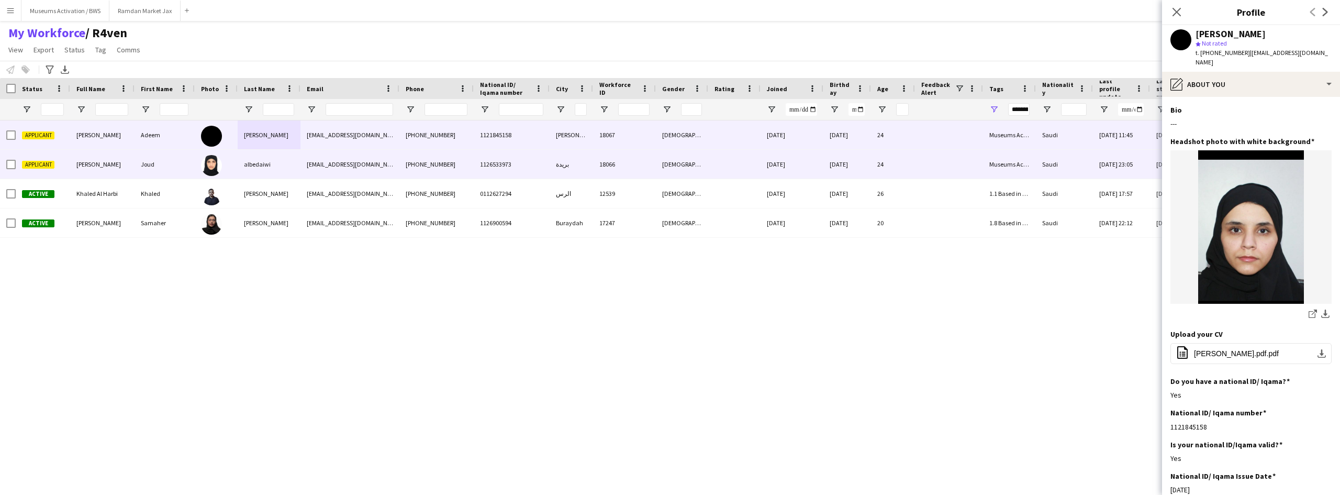
click at [269, 168] on div "albedaiwi" at bounding box center [269, 164] width 63 height 29
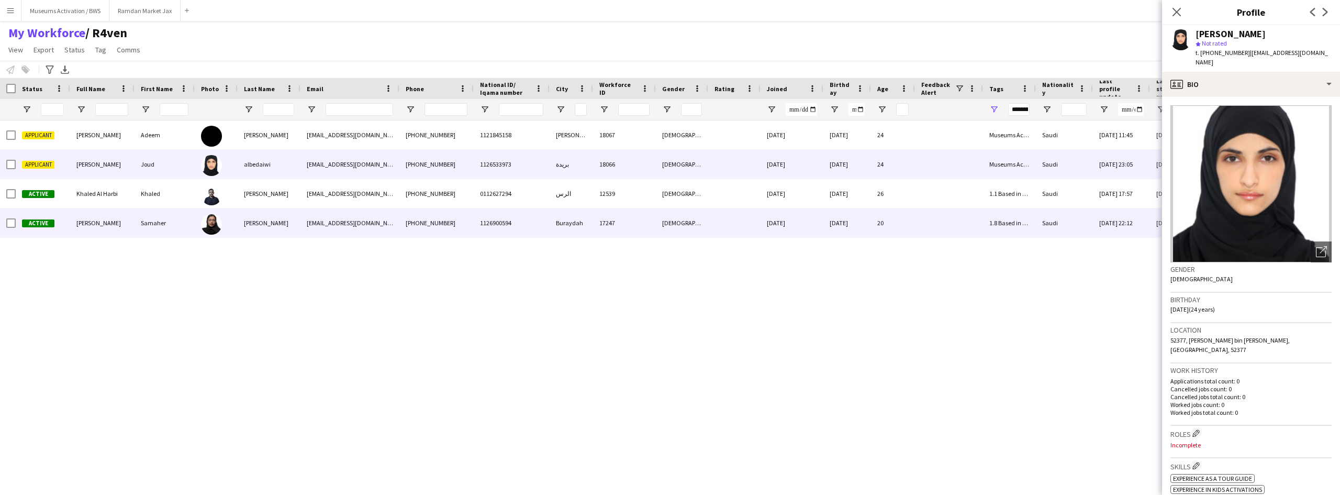
click at [264, 217] on div "Majdi" at bounding box center [269, 222] width 63 height 29
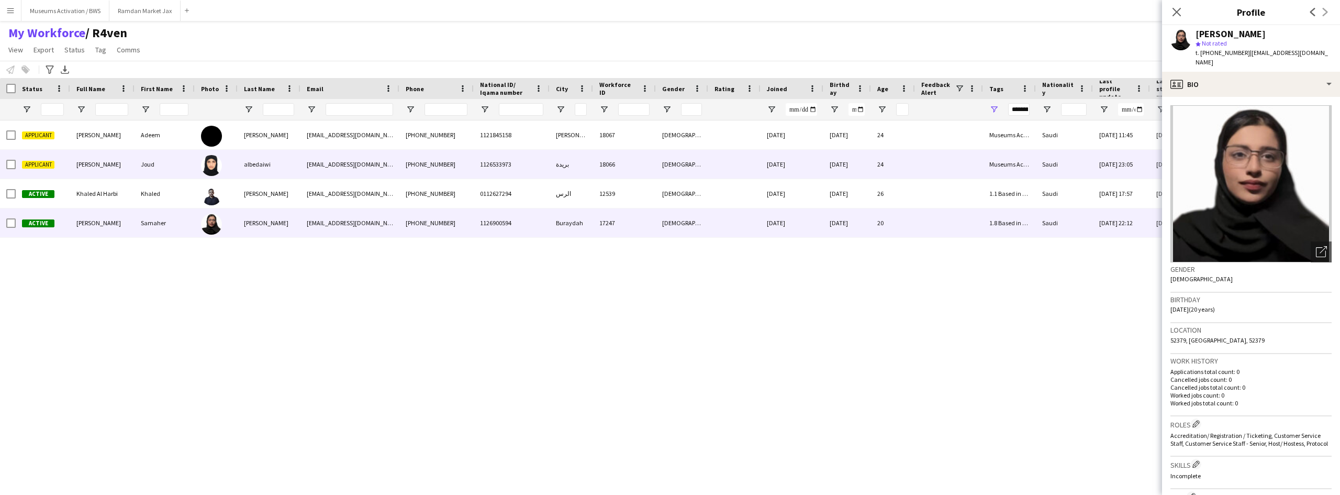
click at [274, 159] on div "albedaiwi" at bounding box center [269, 164] width 63 height 29
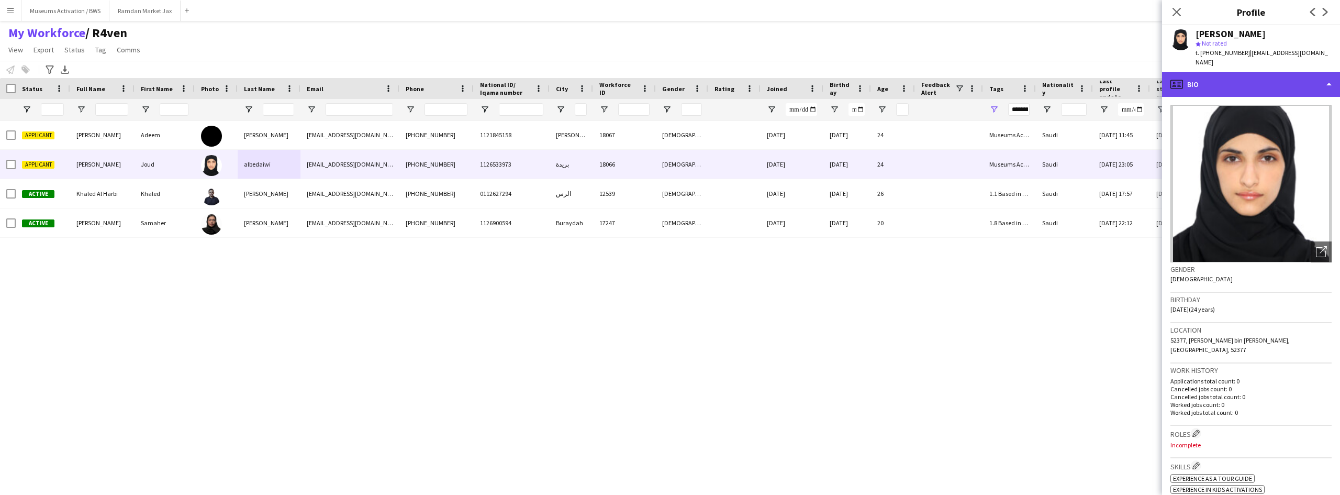
click at [1274, 81] on div "profile Bio" at bounding box center [1251, 84] width 178 height 25
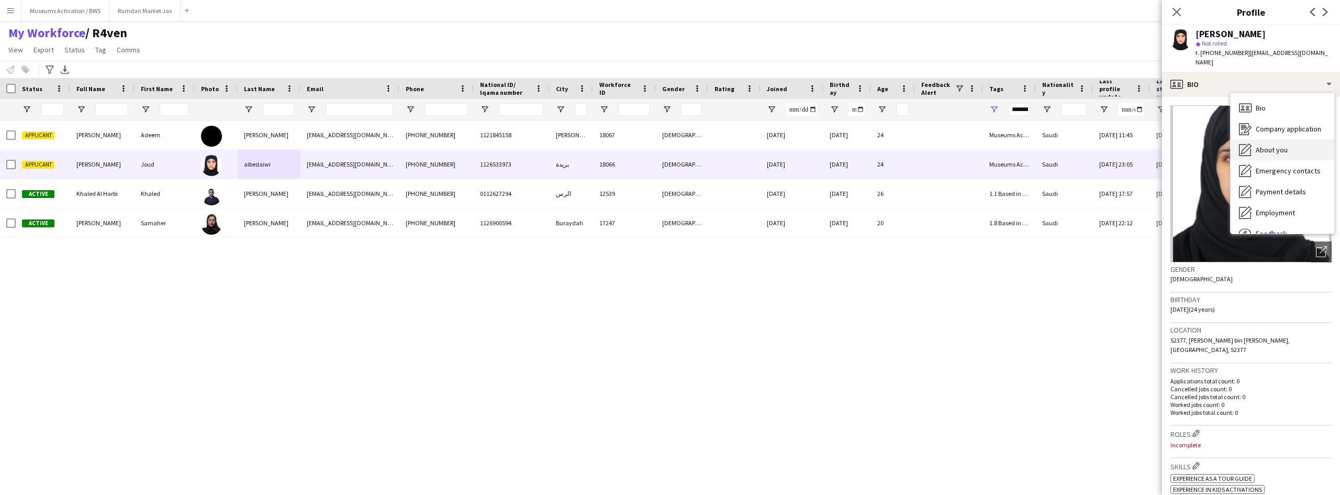
click at [1281, 145] on span "About you" at bounding box center [1272, 149] width 32 height 9
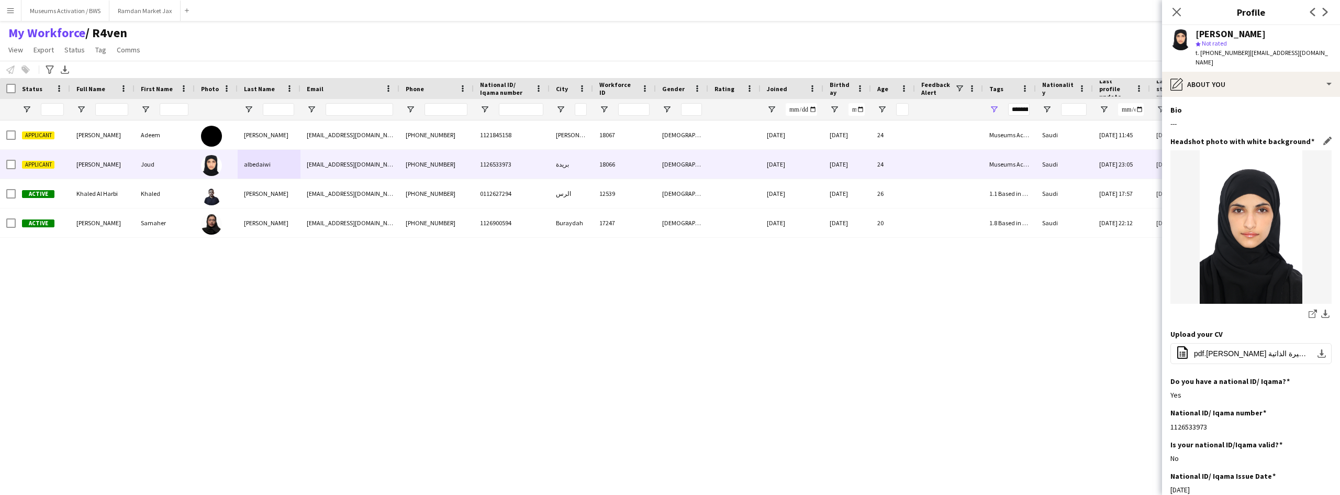
click at [1281, 137] on h3 "Headshot photo with white background" at bounding box center [1243, 141] width 144 height 9
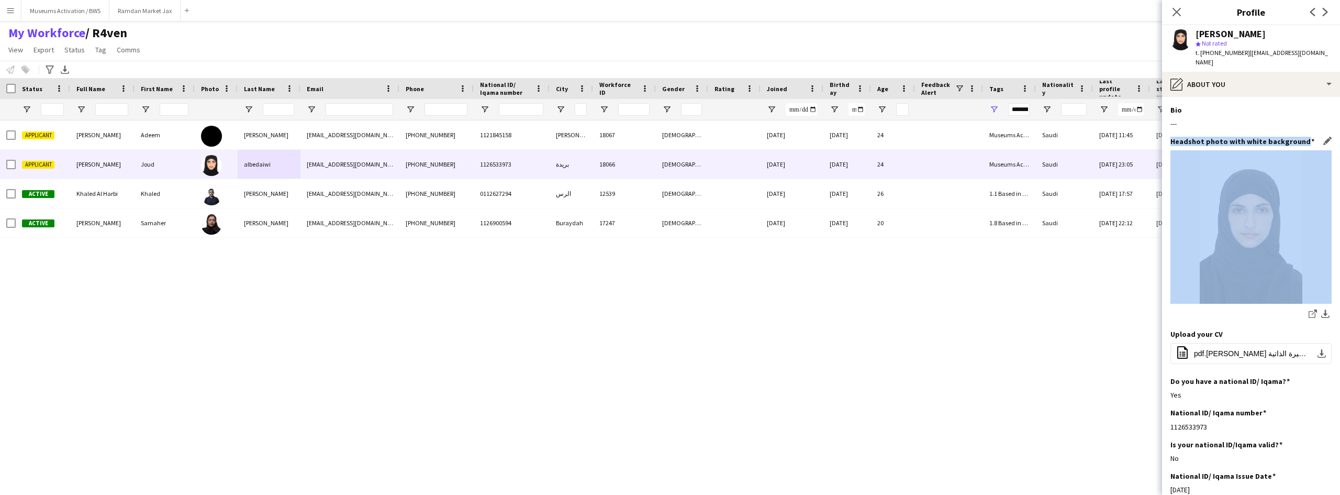
click at [1281, 137] on h3 "Headshot photo with white background" at bounding box center [1243, 141] width 144 height 9
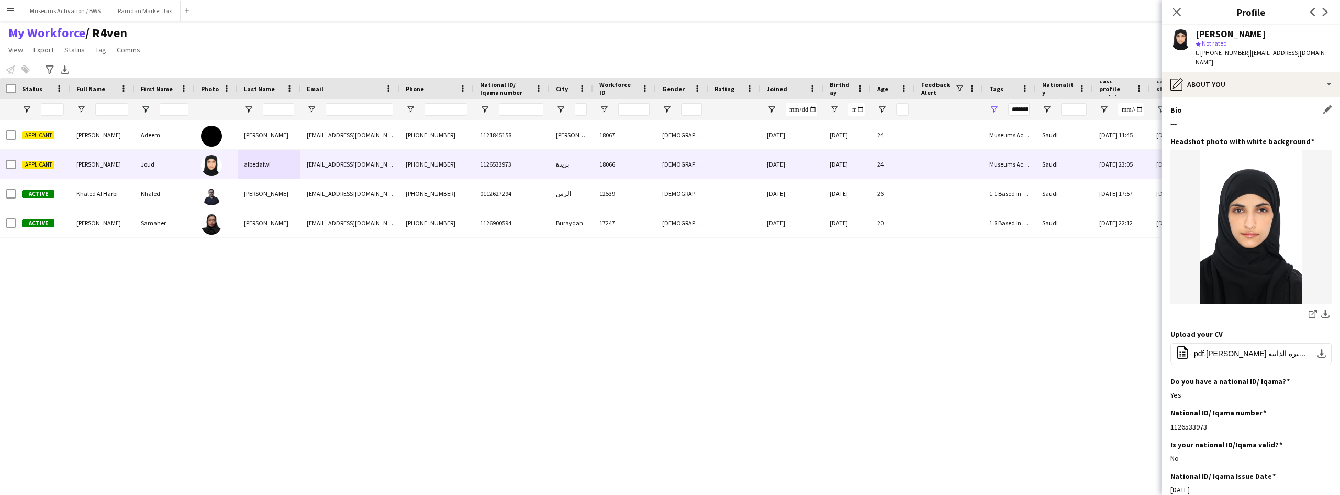
click at [1285, 119] on div "---" at bounding box center [1251, 123] width 161 height 9
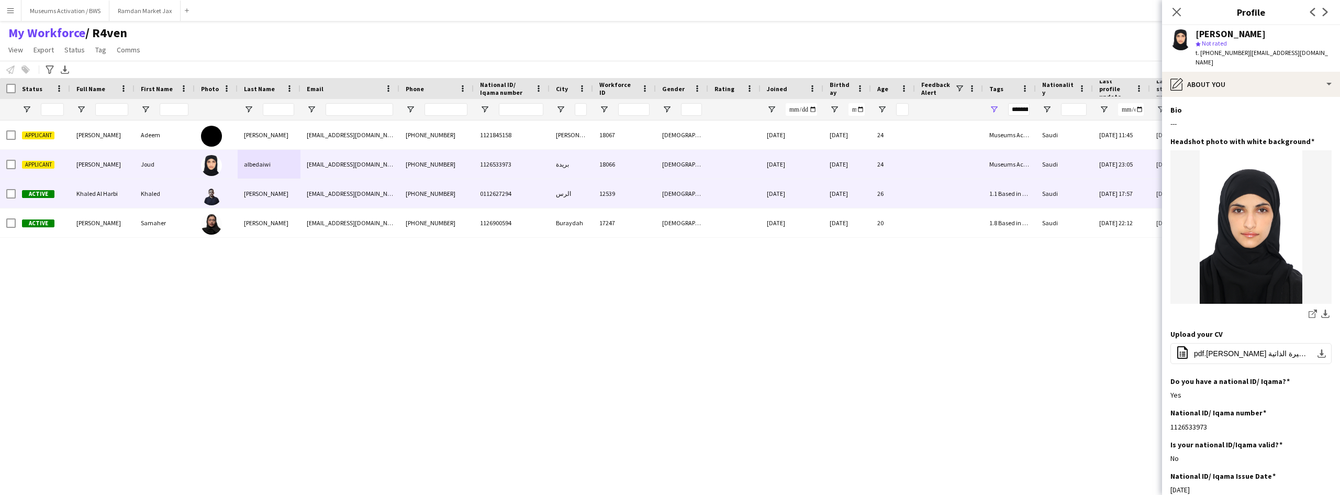
click at [772, 241] on div "Applicant Adeem Hamad alburaidi Adeem Hamad alburaidi adeemhamad77@gmail.com +9…" at bounding box center [636, 298] width 1273 height 356
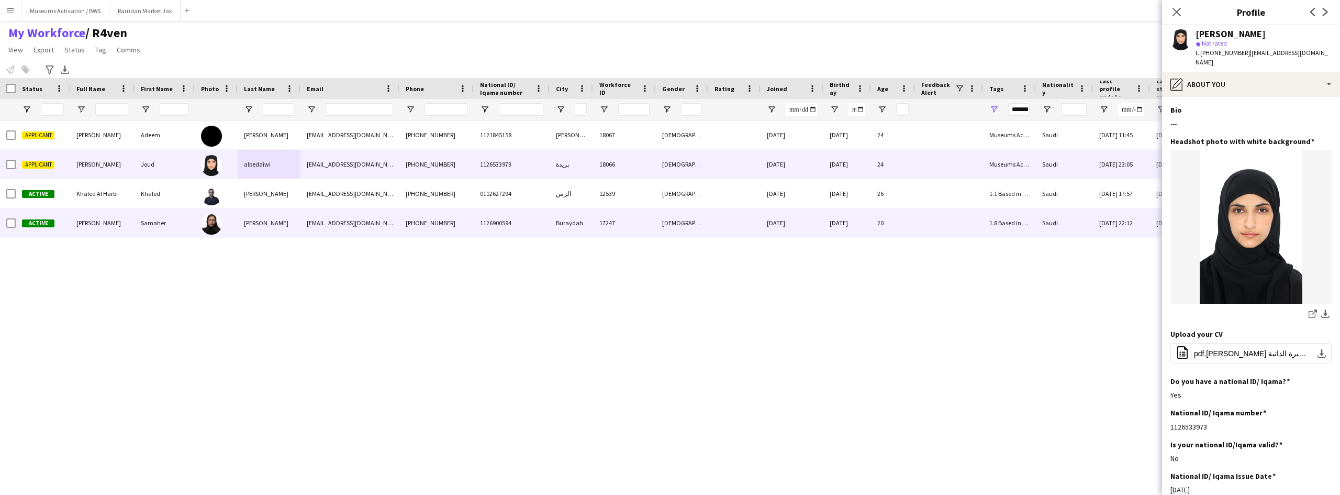
click at [772, 228] on div "23-04-2025" at bounding box center [792, 222] width 63 height 29
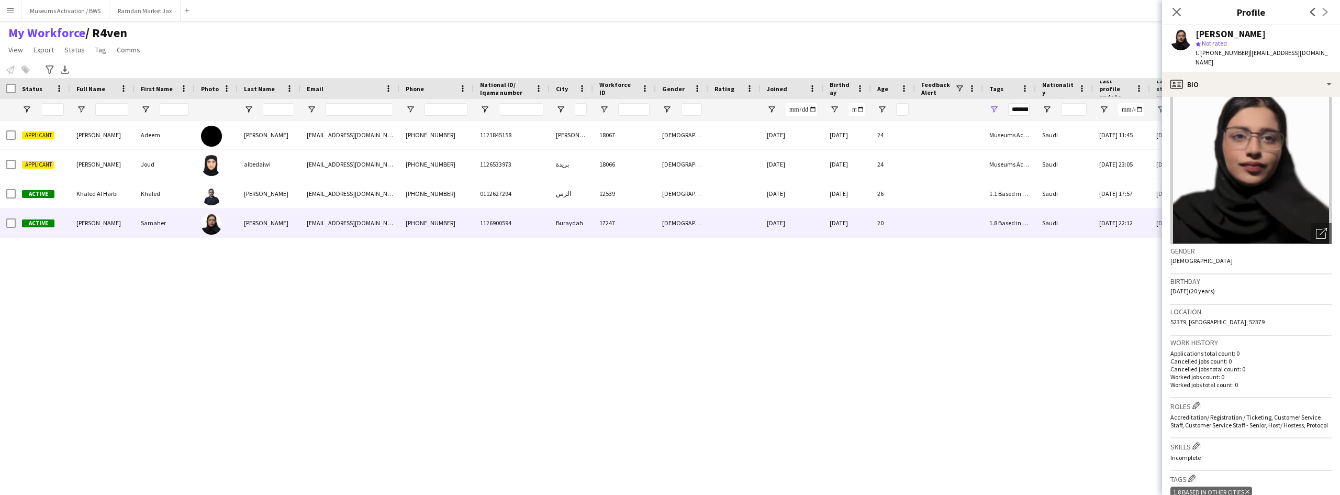
scroll to position [0, 0]
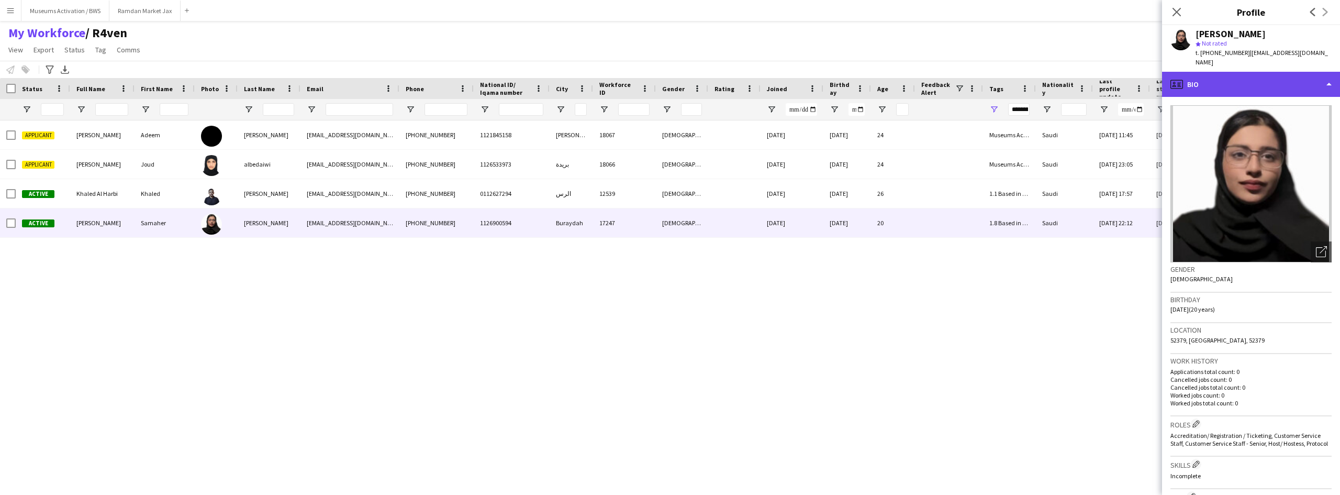
click at [1282, 73] on div "profile Bio" at bounding box center [1251, 84] width 178 height 25
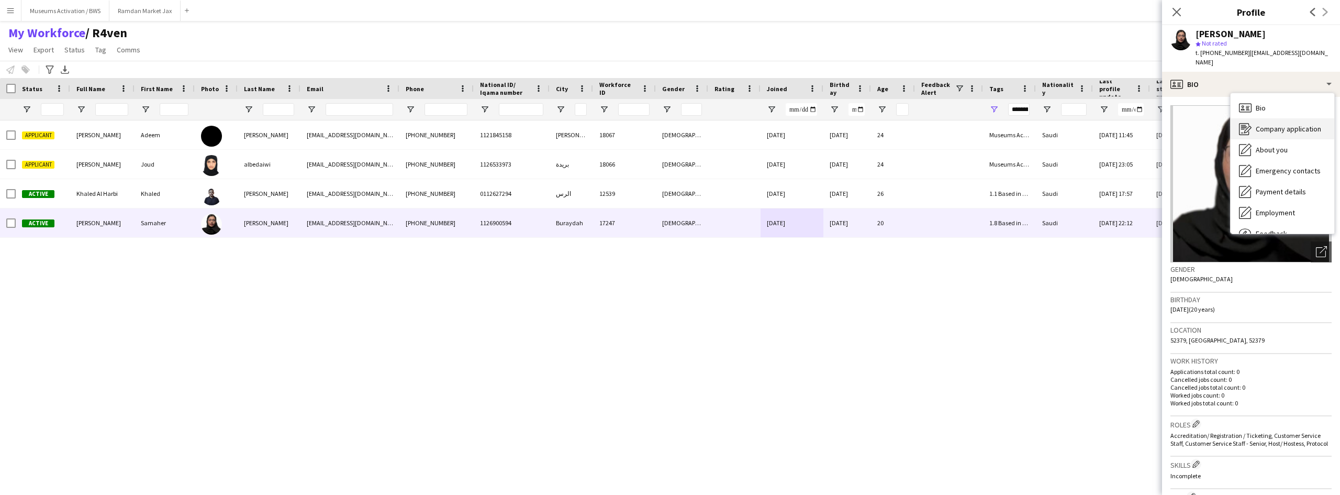
click at [1283, 127] on div "Company application Company application" at bounding box center [1283, 128] width 104 height 21
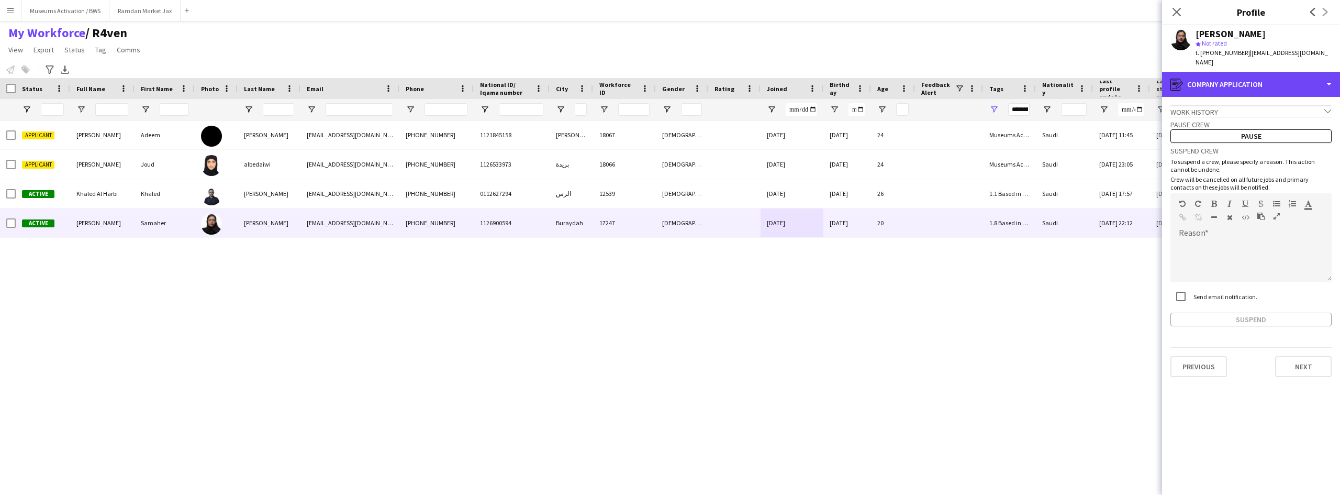
drag, startPoint x: 1278, startPoint y: 78, endPoint x: 1278, endPoint y: 84, distance: 5.8
click at [1278, 79] on div "register Company application" at bounding box center [1251, 84] width 178 height 25
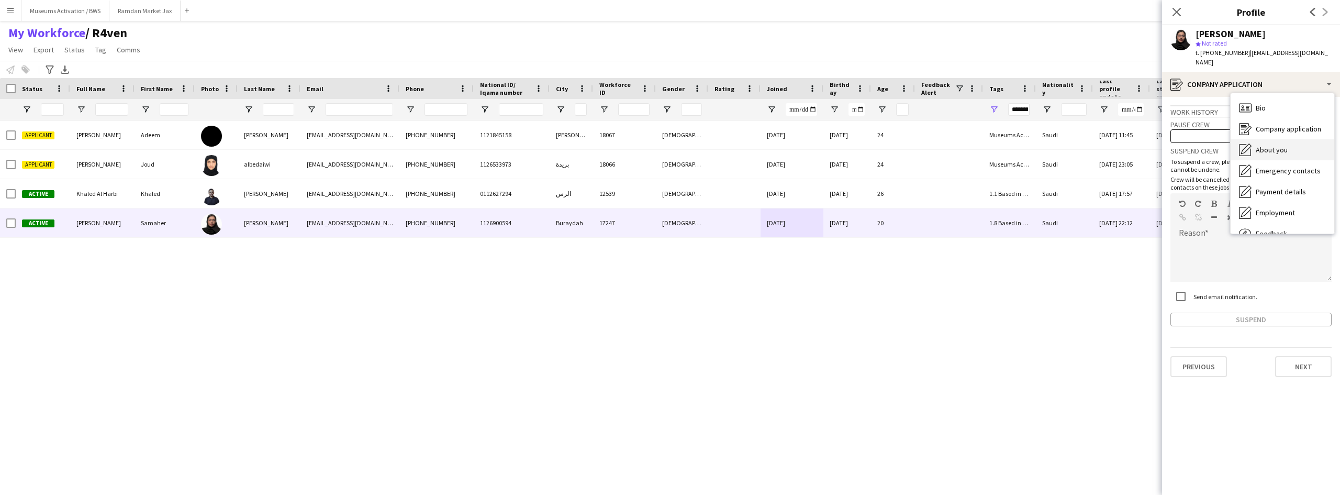
click at [1284, 147] on div "About you About you" at bounding box center [1283, 149] width 104 height 21
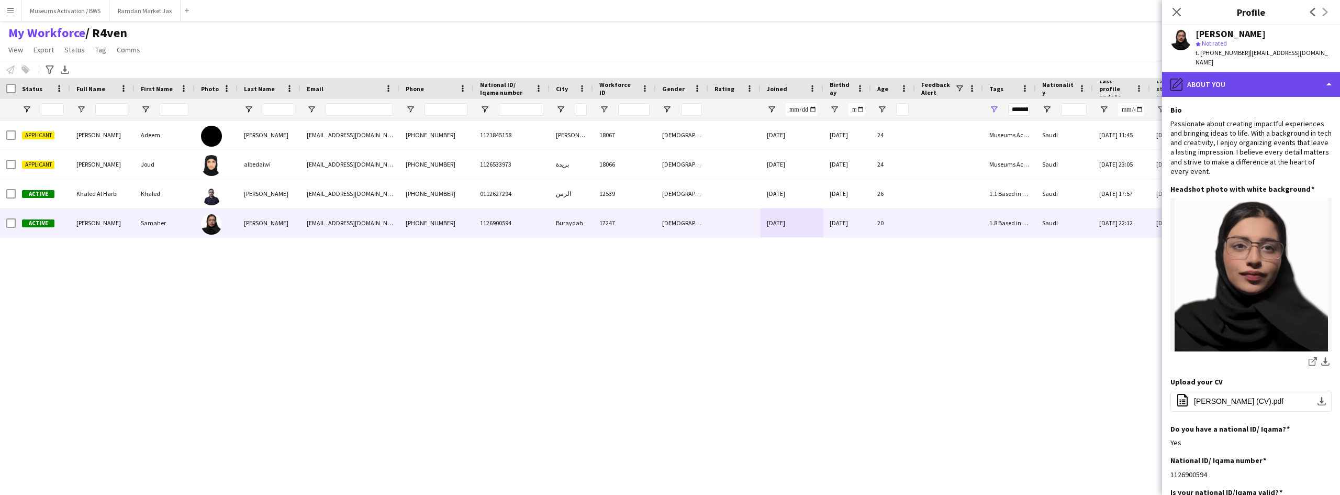
click at [1272, 77] on div "pencil4 About you" at bounding box center [1251, 84] width 178 height 25
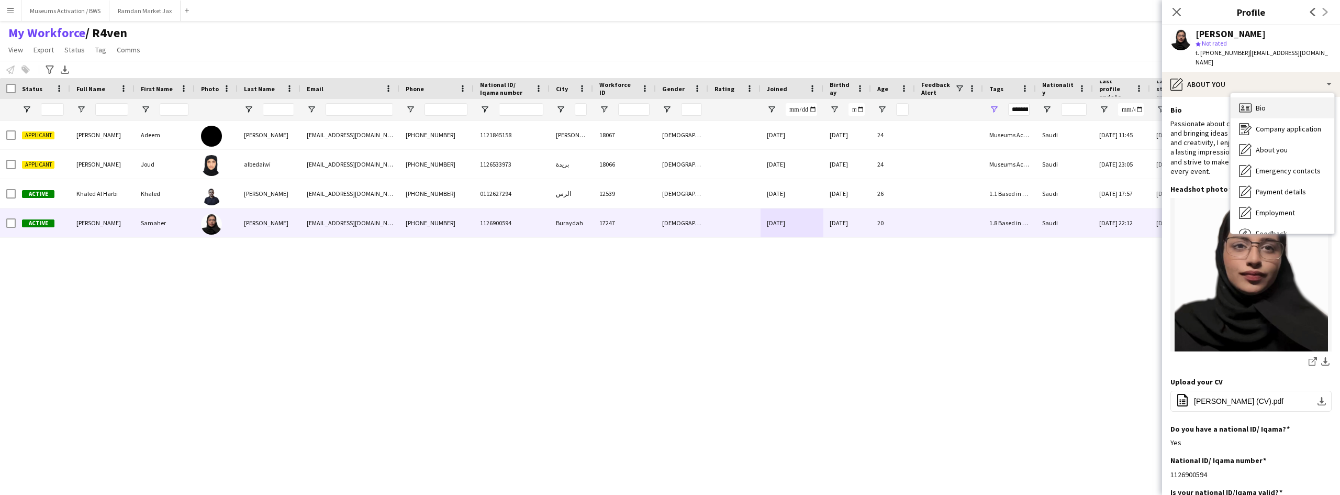
click at [1274, 99] on div "Bio Bio" at bounding box center [1283, 107] width 104 height 21
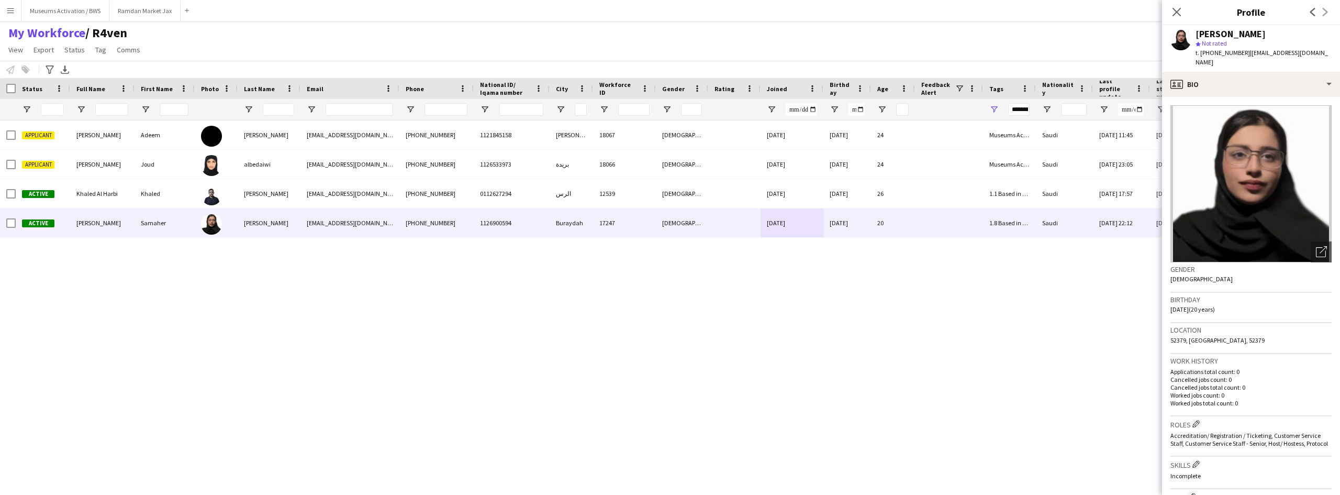
click at [1183, 305] on span "18-11-2004 (20 years)" at bounding box center [1193, 309] width 44 height 8
click at [1182, 305] on span "18-11-2004 (20 years)" at bounding box center [1193, 309] width 44 height 8
drag, startPoint x: 1182, startPoint y: 303, endPoint x: 1173, endPoint y: 303, distance: 8.4
click at [1173, 305] on span "18-11-2004 (20 years)" at bounding box center [1193, 309] width 44 height 8
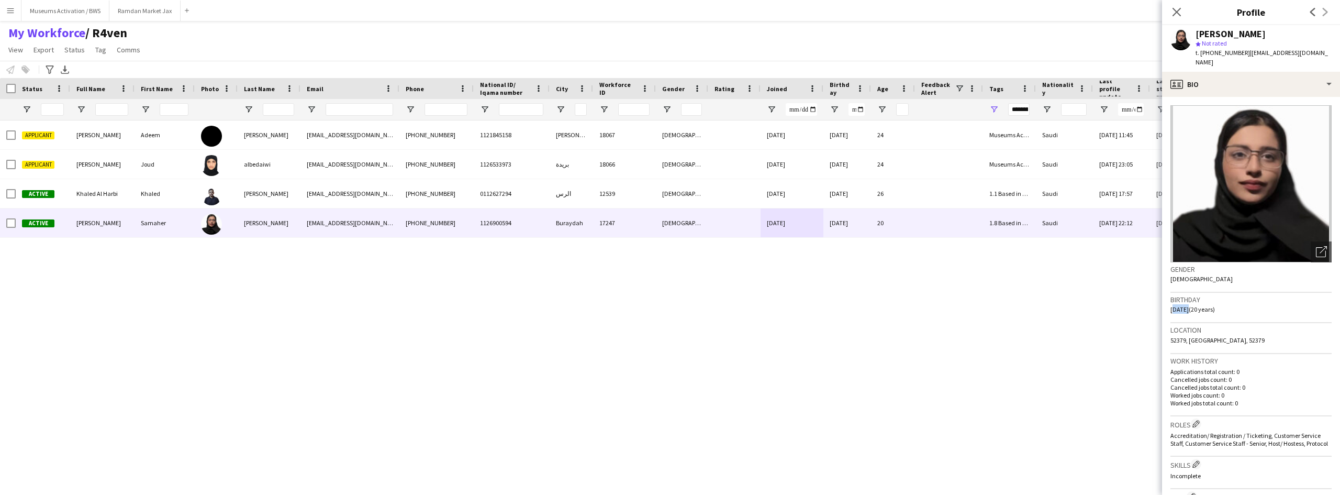
click at [1173, 305] on span "18-11-2004 (20 years)" at bounding box center [1193, 309] width 44 height 8
click at [1197, 305] on span "18-11-2004 (20 years)" at bounding box center [1193, 309] width 44 height 8
click at [1196, 305] on span "18-11-2004 (20 years)" at bounding box center [1193, 309] width 44 height 8
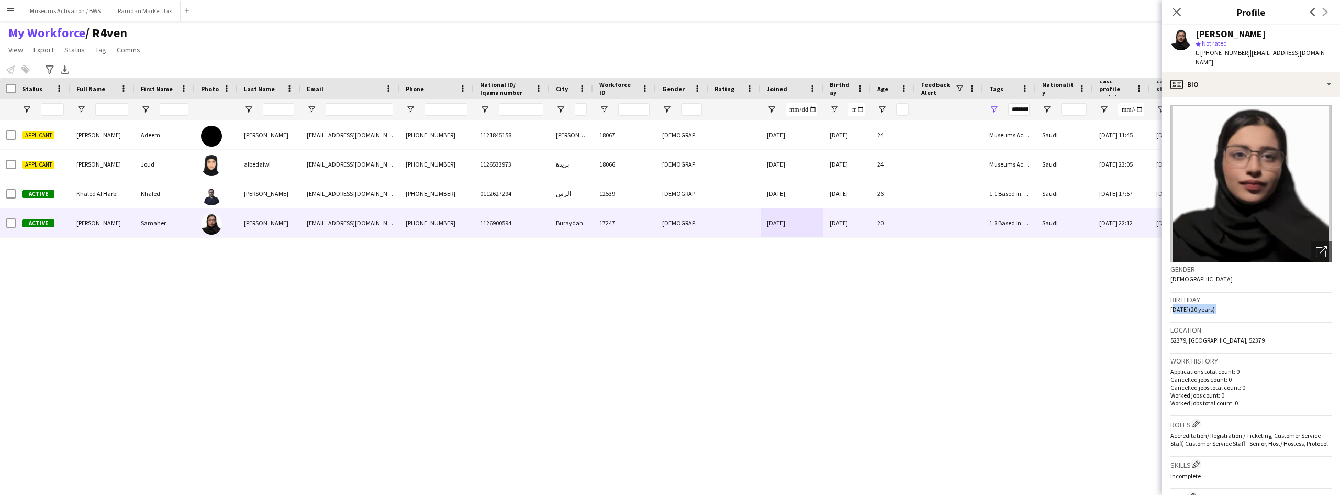
click at [1192, 309] on div "Birthday 18-11-2004 (20 years)" at bounding box center [1251, 308] width 161 height 30
click at [1192, 305] on span "18-11-2004 (20 years)" at bounding box center [1193, 309] width 44 height 8
drag, startPoint x: 1192, startPoint y: 302, endPoint x: 1171, endPoint y: 303, distance: 21.0
click at [1171, 305] on span "18-11-2004 (20 years)" at bounding box center [1193, 309] width 44 height 8
click at [1267, 295] on h3 "Birthday" at bounding box center [1251, 299] width 161 height 9
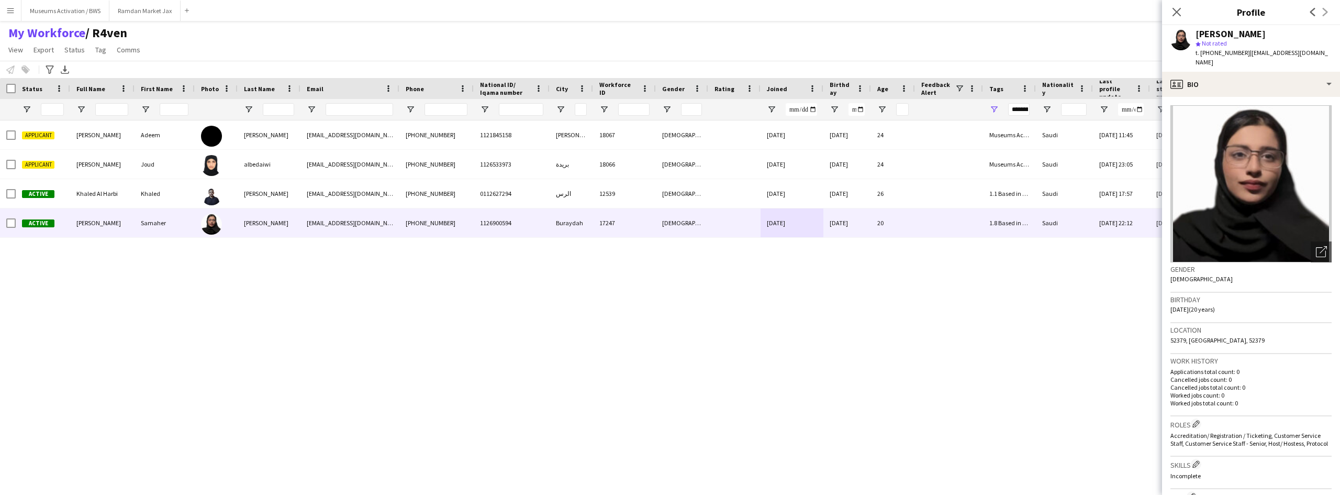
click at [529, 38] on div "My Workforce / R4ven View Views Default view R4ven New view Update view Delete …" at bounding box center [670, 43] width 1340 height 36
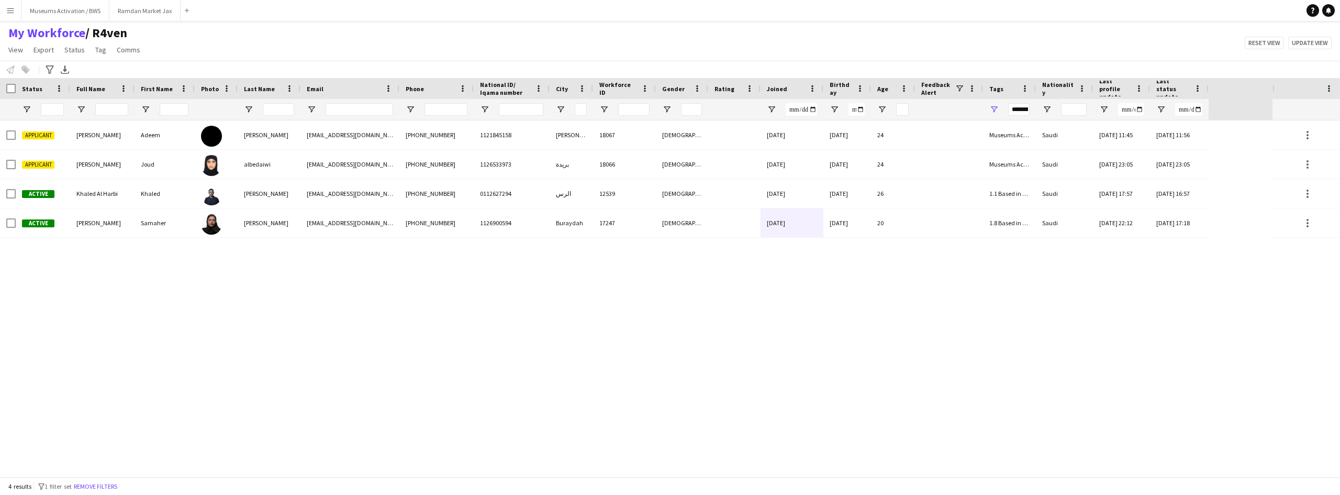
click at [190, 20] on app-navbar "Menu Boards Boards Boards All jobs Status Workforce Workforce My Workforce Recr…" at bounding box center [670, 10] width 1340 height 21
click at [184, 32] on div "My Workforce / R4ven View Views Default view R4ven New view Update view Delete …" at bounding box center [670, 43] width 1340 height 36
drag, startPoint x: 184, startPoint y: 32, endPoint x: 26, endPoint y: 36, distance: 158.1
click at [26, 36] on div "My Workforce / R4ven View Views Default view R4ven New view Update view Delete …" at bounding box center [670, 43] width 1340 height 36
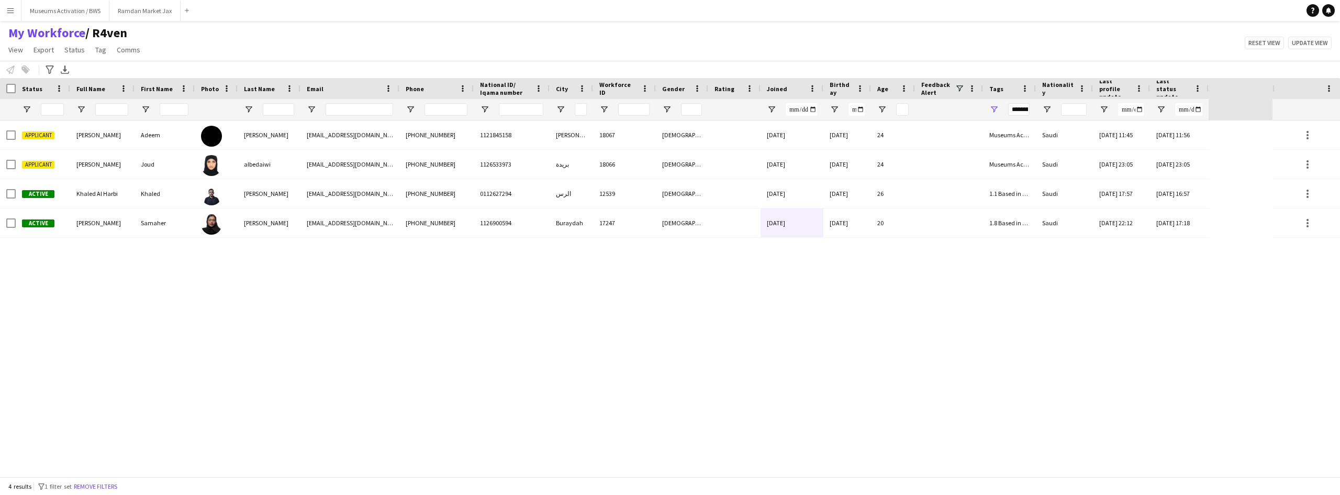
click at [209, 44] on div "My Workforce / R4ven View Views Default view R4ven New view Update view Delete …" at bounding box center [670, 43] width 1340 height 36
drag, startPoint x: 161, startPoint y: 50, endPoint x: 7, endPoint y: 39, distance: 154.8
click at [7, 39] on div "My Workforce / R4ven View Views Default view R4ven New view Update view Delete …" at bounding box center [670, 43] width 1340 height 36
click at [190, 49] on div "My Workforce / R4ven View Views Default view R4ven New view Update view Delete …" at bounding box center [670, 43] width 1340 height 36
click at [103, 52] on span "Tag" at bounding box center [100, 49] width 11 height 9
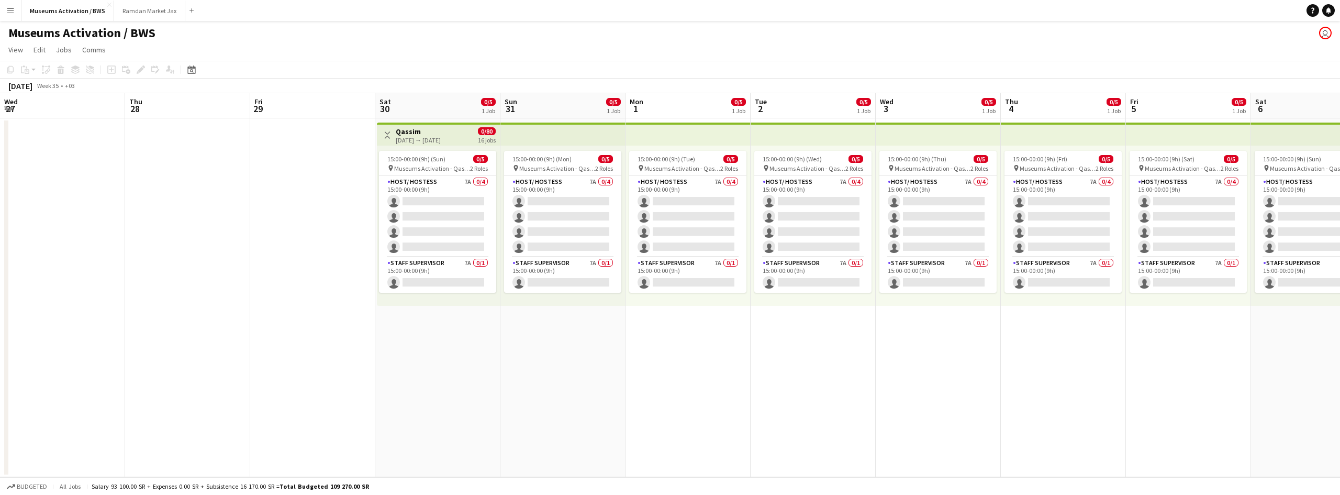
scroll to position [0, 303]
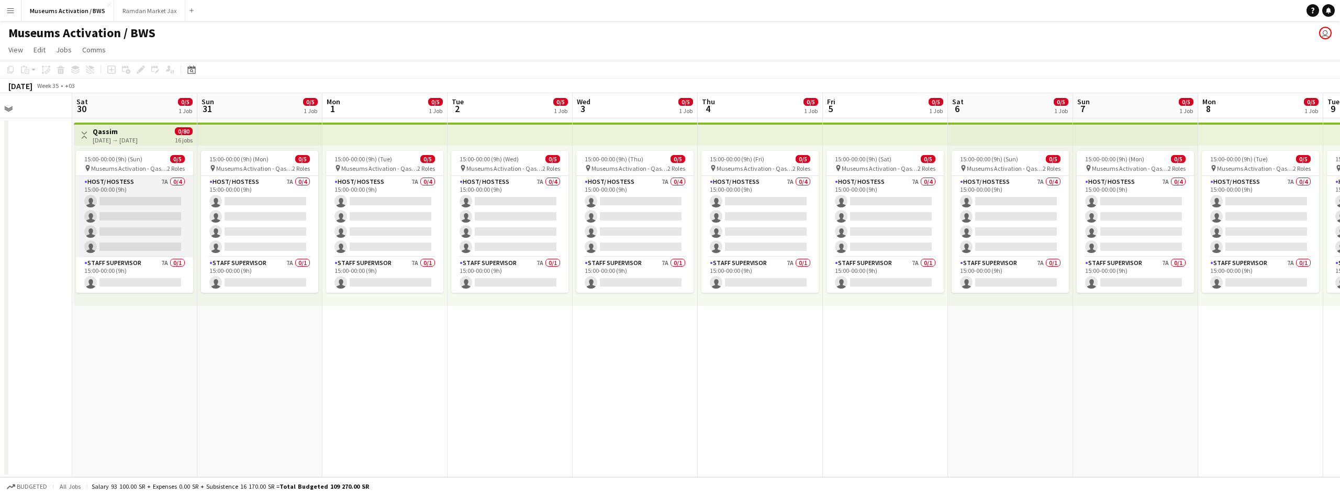
click at [158, 231] on app-card-role "Host/ Hostess 7A 0/4 15:00-00:00 (9h) single-neutral-actions single-neutral-act…" at bounding box center [134, 216] width 117 height 81
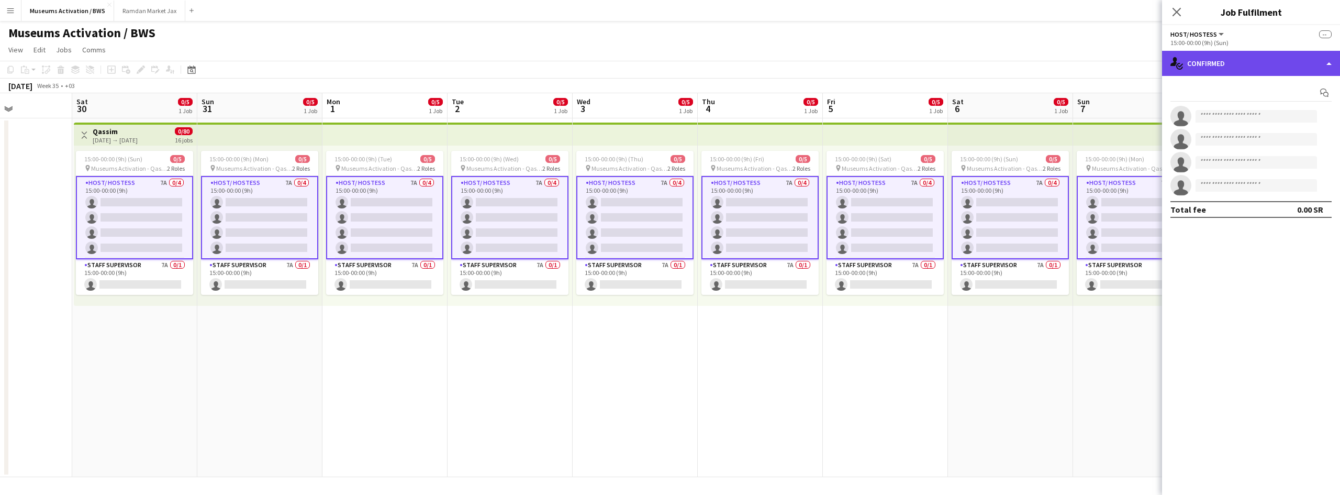
click at [1247, 59] on div "single-neutral-actions-check-2 Confirmed" at bounding box center [1251, 63] width 178 height 25
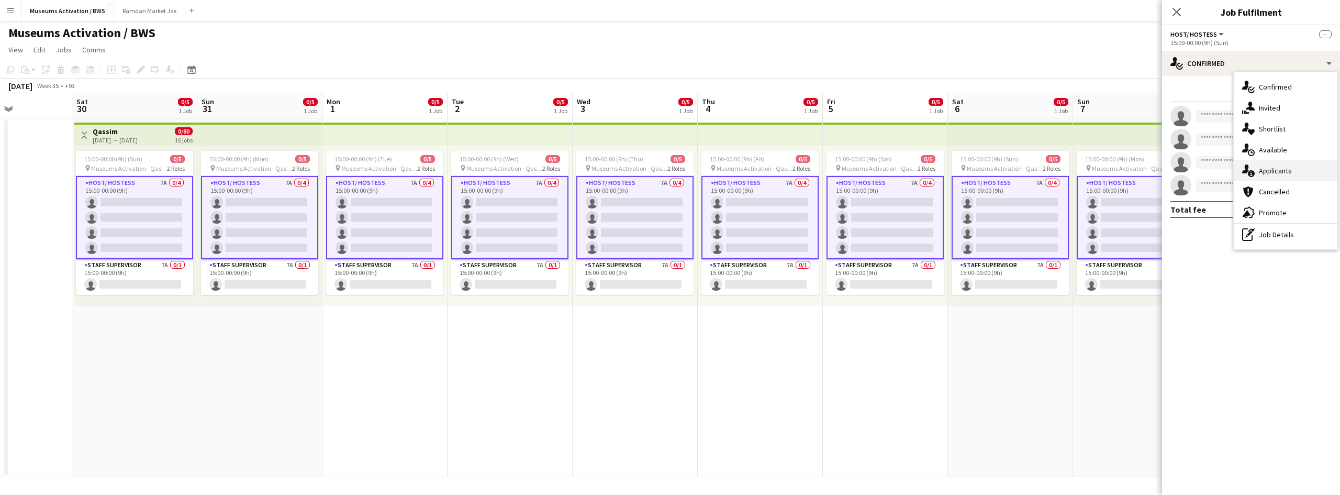
click at [1280, 172] on div "single-neutral-actions-information Applicants" at bounding box center [1286, 170] width 104 height 21
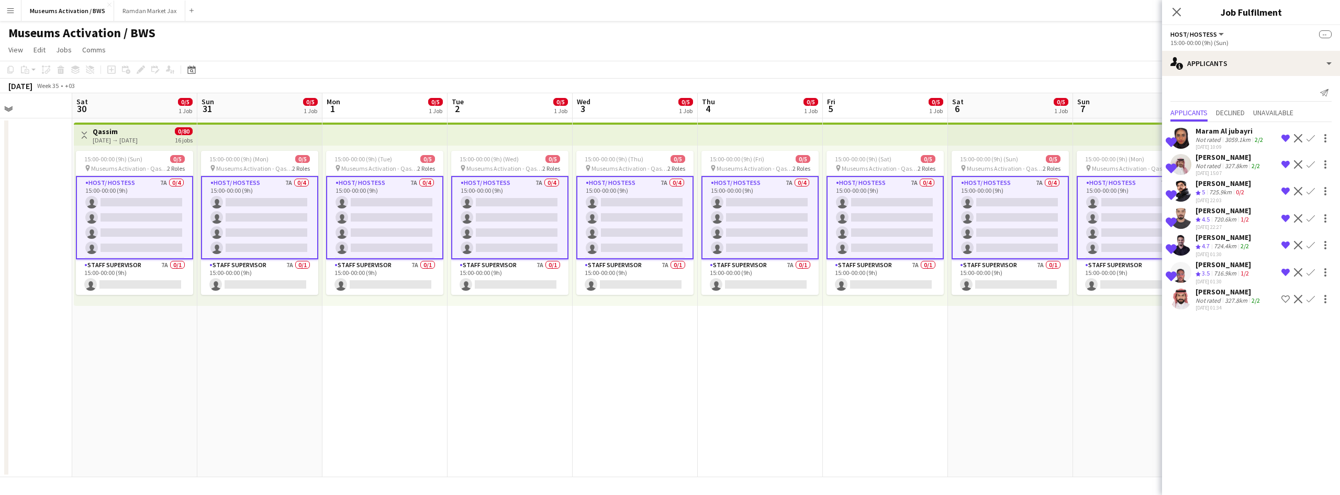
click at [1244, 139] on div "3059.1km" at bounding box center [1238, 140] width 30 height 8
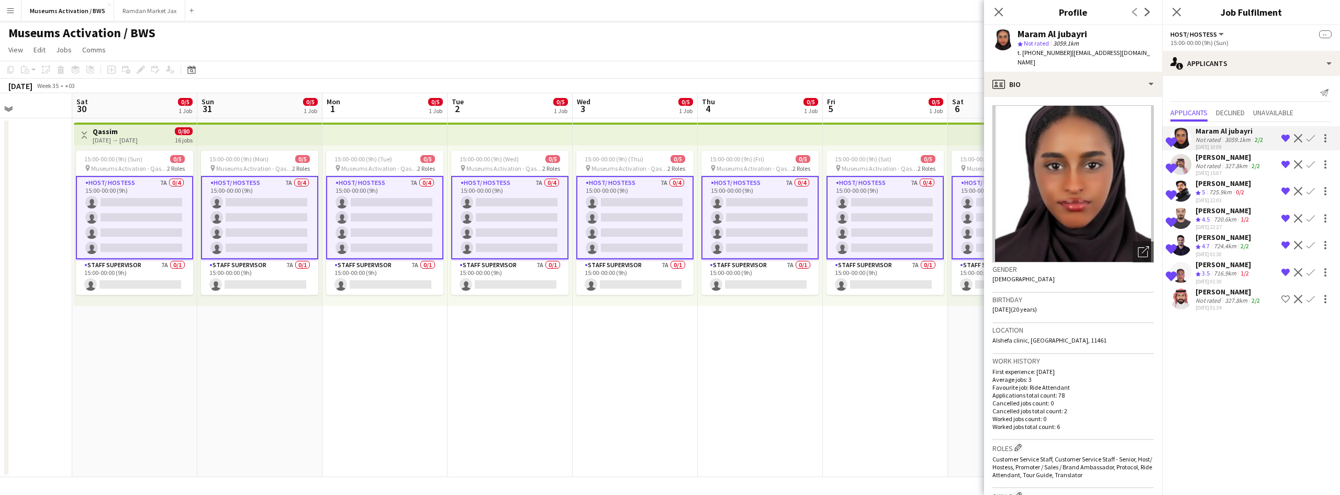
click at [1241, 164] on div "327.8km" at bounding box center [1236, 166] width 27 height 8
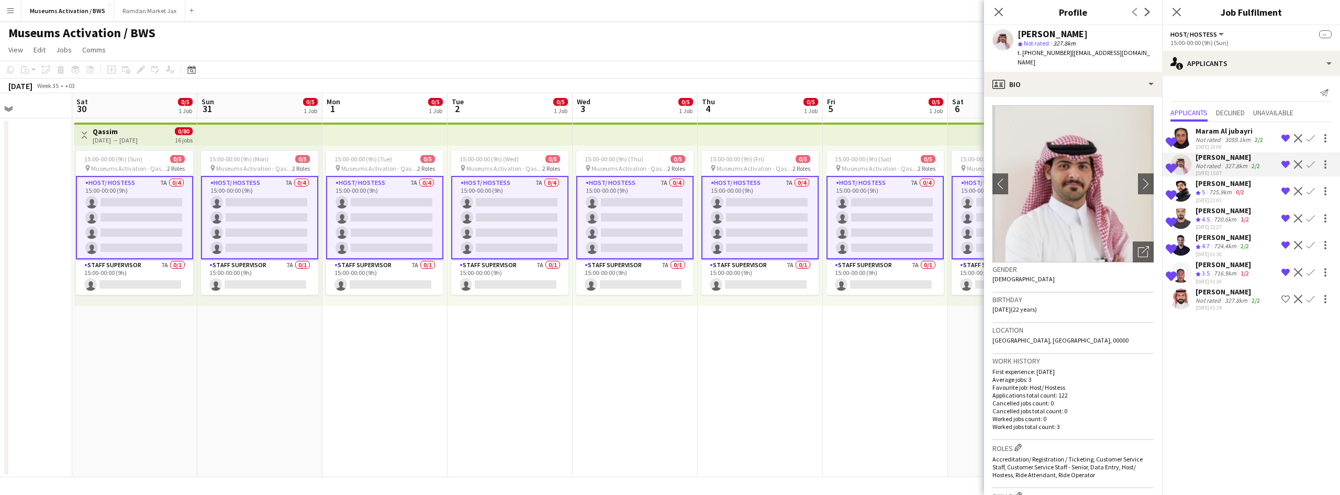
click at [1285, 164] on app-icon "Remove crew from shortlist" at bounding box center [1286, 164] width 8 height 8
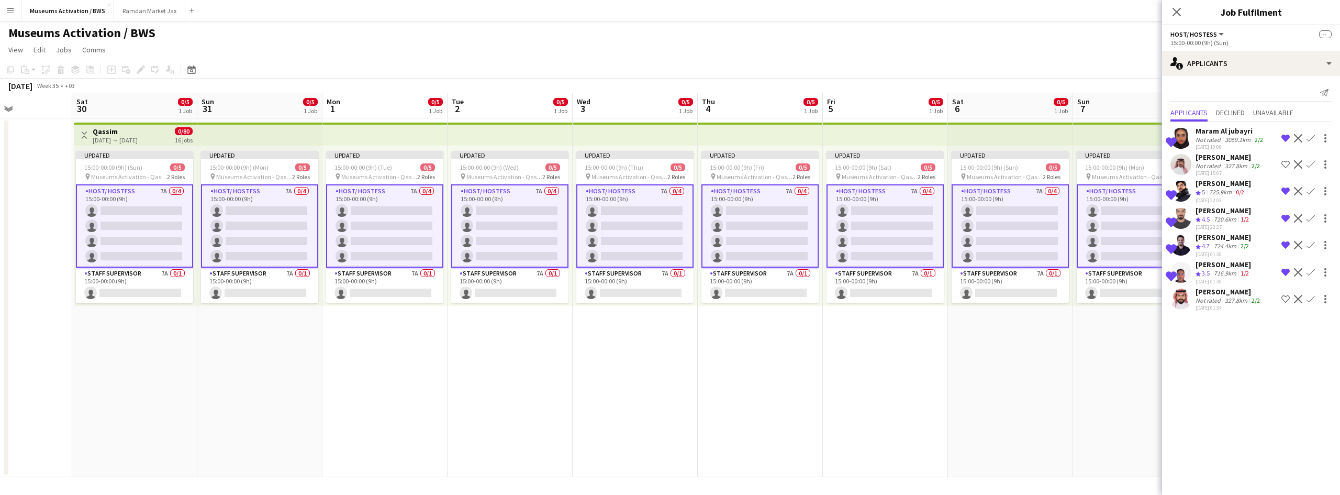
click at [1229, 269] on div "716.9km" at bounding box center [1225, 273] width 27 height 9
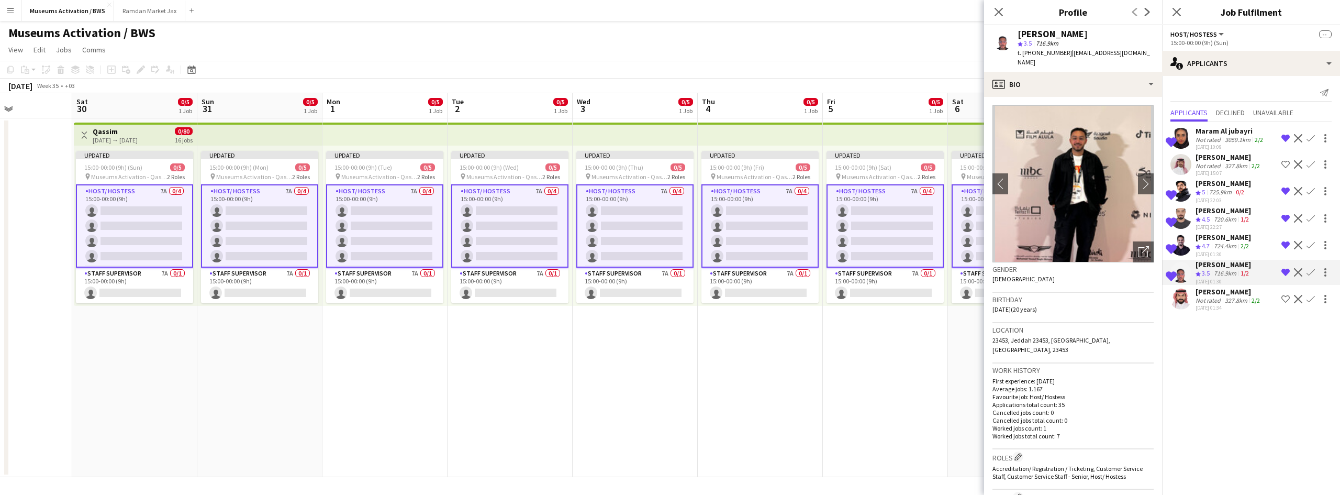
click at [1230, 248] on div "724.4km" at bounding box center [1225, 246] width 27 height 9
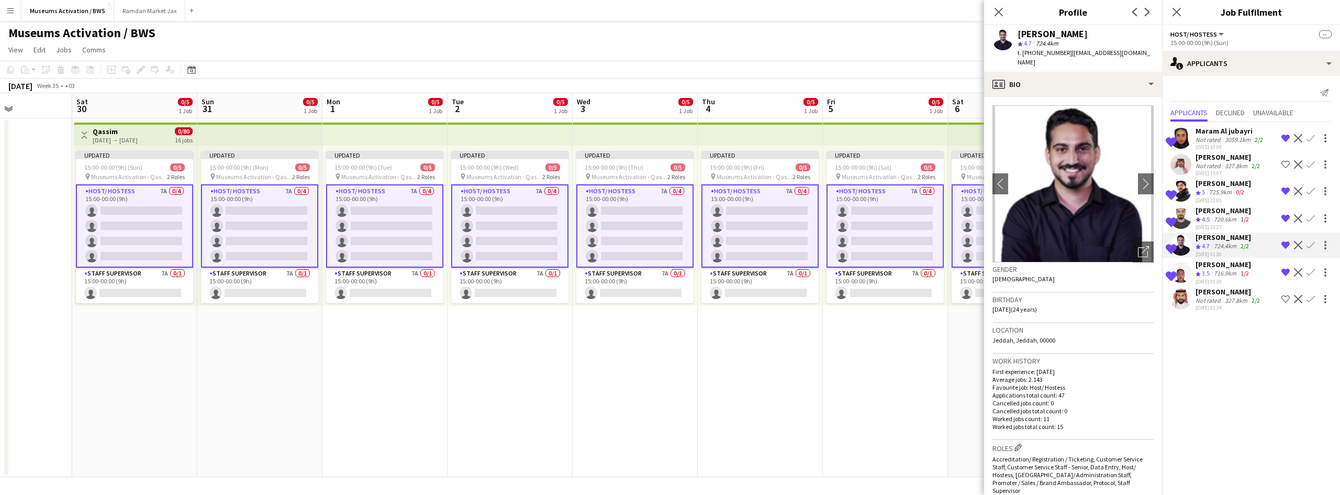
click at [1234, 216] on div "720.6km" at bounding box center [1225, 219] width 27 height 9
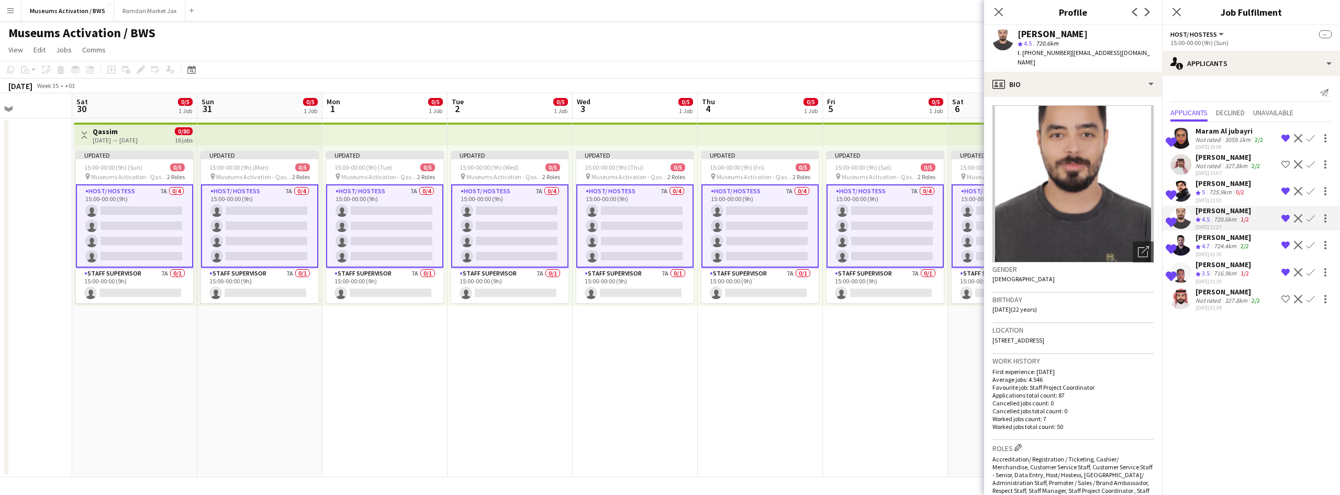
click at [1236, 188] on div "0/2" at bounding box center [1240, 192] width 13 height 9
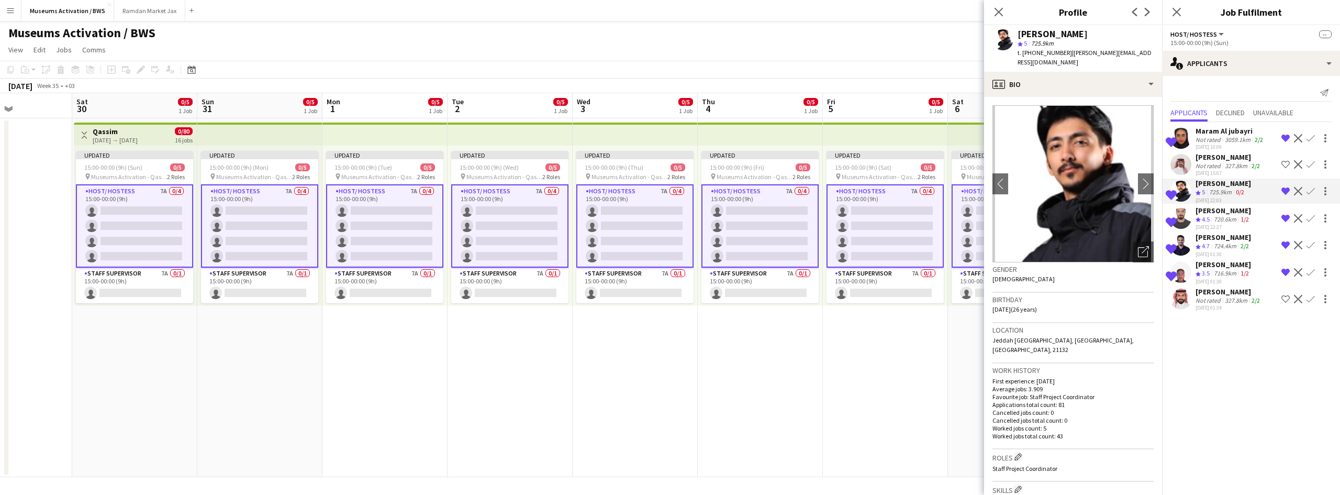
click at [1231, 261] on div "Feras Abuzaid" at bounding box center [1223, 264] width 55 height 9
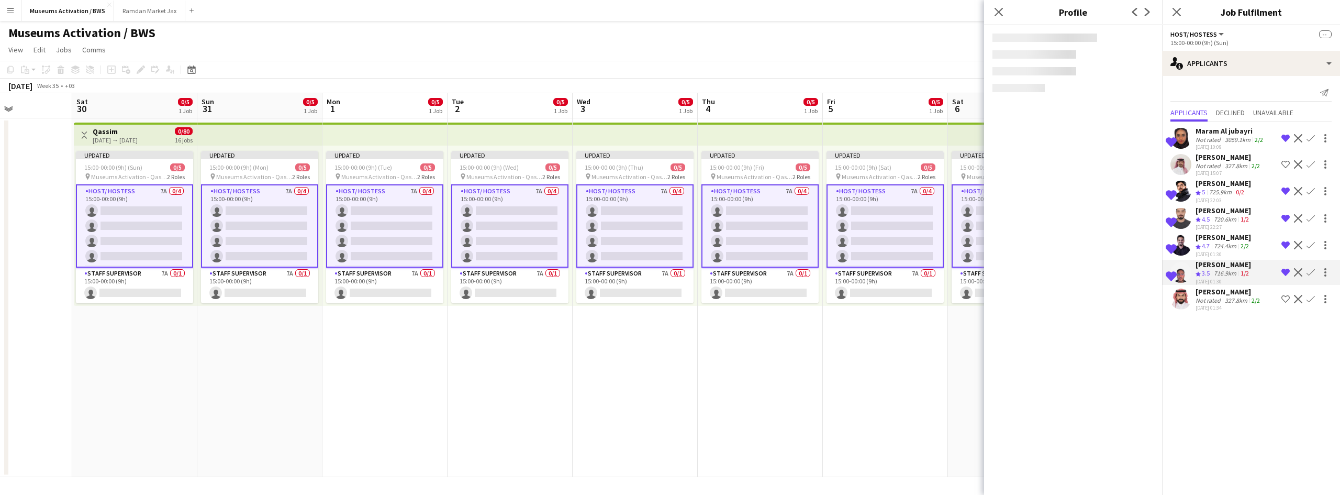
click at [1232, 241] on div "Yousef Albloshi" at bounding box center [1223, 236] width 55 height 9
click at [1234, 219] on div "720.6km" at bounding box center [1225, 219] width 27 height 9
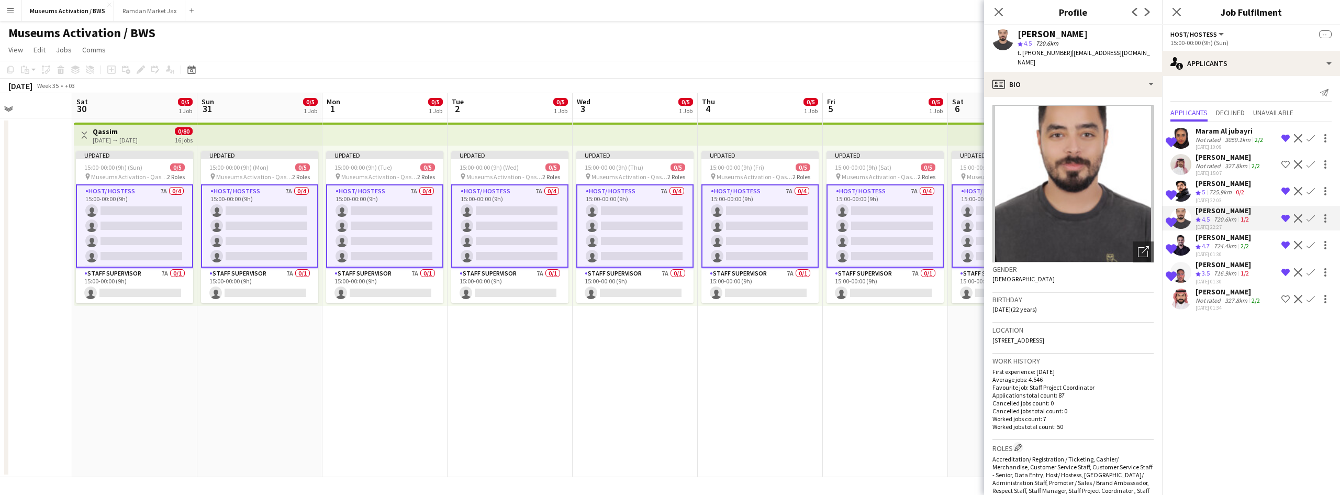
click at [1236, 190] on div "0/2" at bounding box center [1240, 192] width 13 height 9
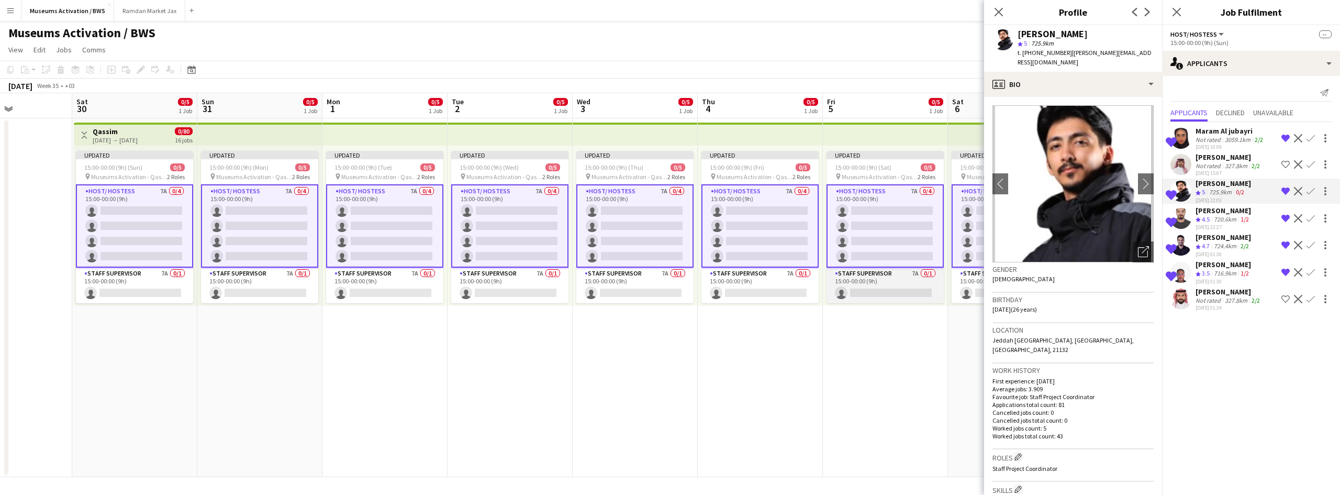
click at [899, 293] on app-card-role "Staff Supervisor 7A 0/1 15:00-00:00 (9h) single-neutral-actions" at bounding box center [885, 286] width 117 height 36
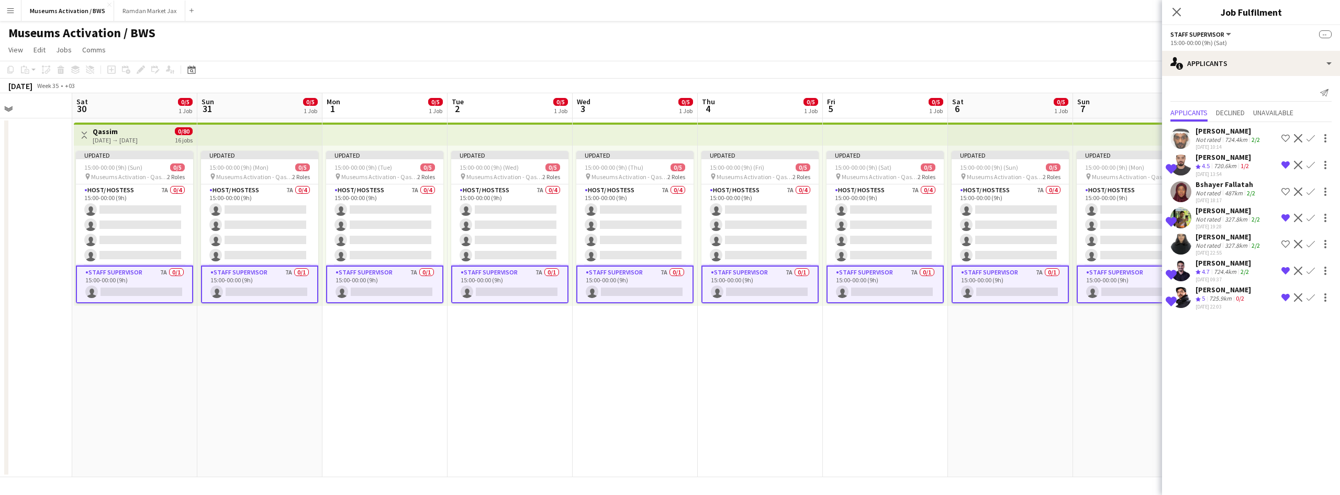
click at [1287, 296] on app-icon "Remove crew from shortlist" at bounding box center [1286, 297] width 8 height 8
click at [1286, 271] on app-icon "Remove crew from shortlist" at bounding box center [1286, 270] width 8 height 8
click at [1284, 218] on app-icon "Remove crew from shortlist" at bounding box center [1286, 218] width 8 height 8
click at [853, 213] on app-card-role "Host/ Hostess 7A 0/4 15:00-00:00 (9h) single-neutral-actions single-neutral-act…" at bounding box center [885, 224] width 117 height 81
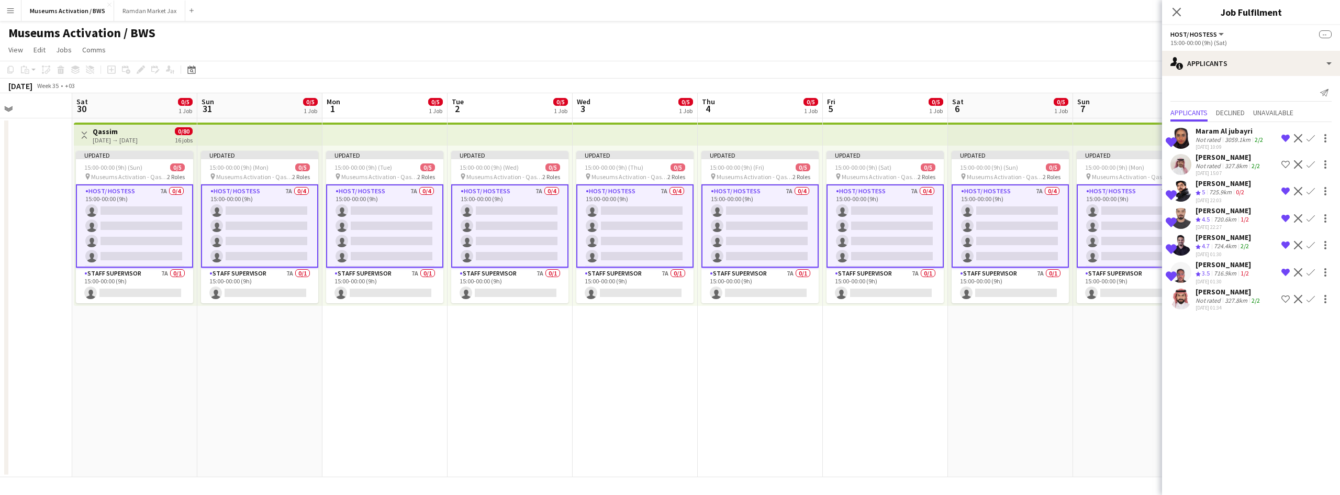
click at [1285, 218] on app-icon "Remove crew from shortlist" at bounding box center [1286, 218] width 8 height 8
click at [1112, 431] on app-date-cell "Updated 15:00-00:00 (9h) (Mon) 0/5 pin Museums Activation - Qassim 2 Roles Host…" at bounding box center [1135, 297] width 125 height 359
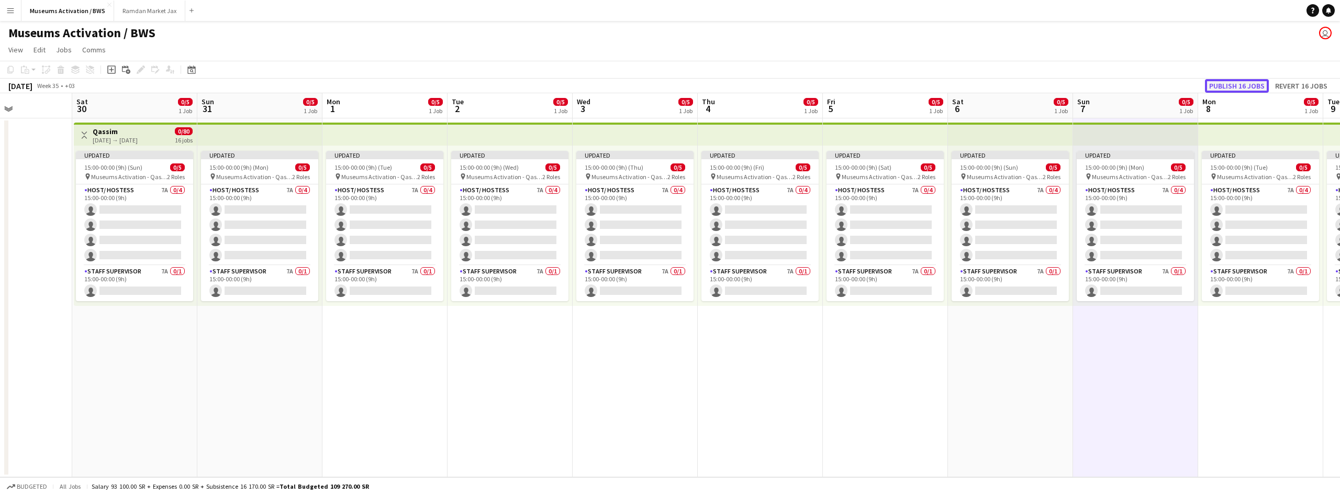
click at [1232, 84] on button "Publish 16 jobs" at bounding box center [1237, 86] width 64 height 14
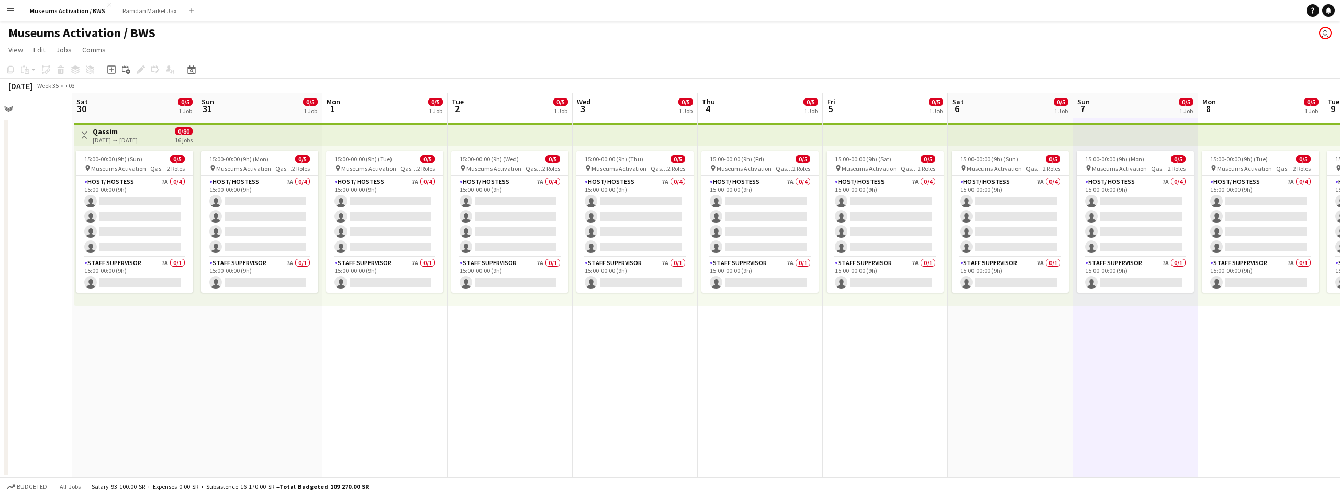
click at [208, 352] on app-date-cell "15:00-00:00 (9h) (Mon) 0/5 pin Museums Activation - Qassim 2 Roles Host/ Hostes…" at bounding box center [259, 297] width 125 height 359
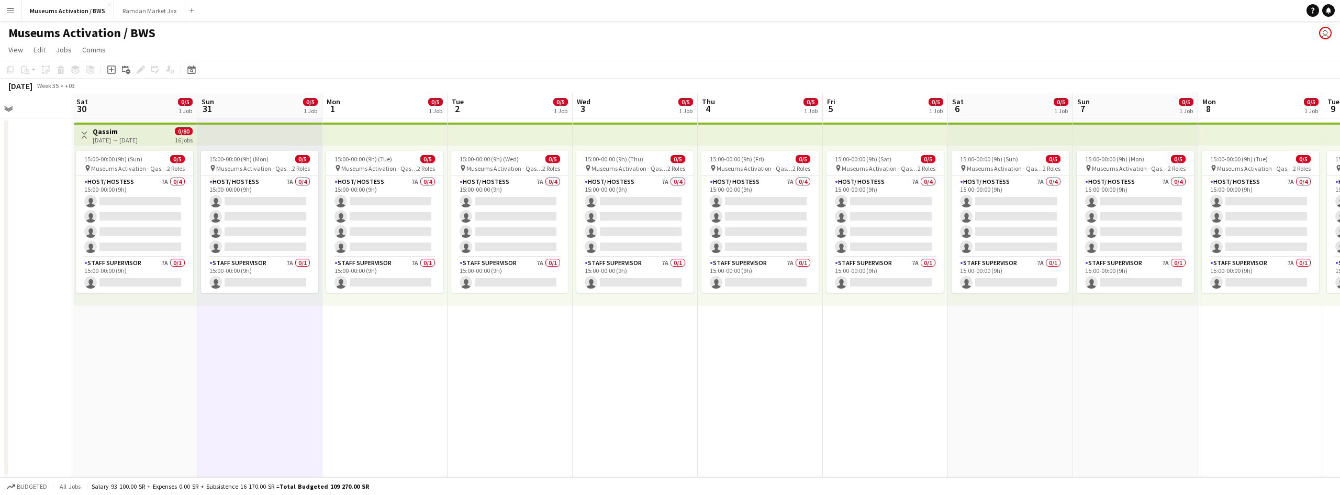
click at [153, 341] on app-date-cell "Toggle View Qassim 30-08-2025 → 14-09-2025 0/80 16 jobs 15:00-00:00 (9h) (Sun) …" at bounding box center [134, 297] width 125 height 359
